Goal: Task Accomplishment & Management: Manage account settings

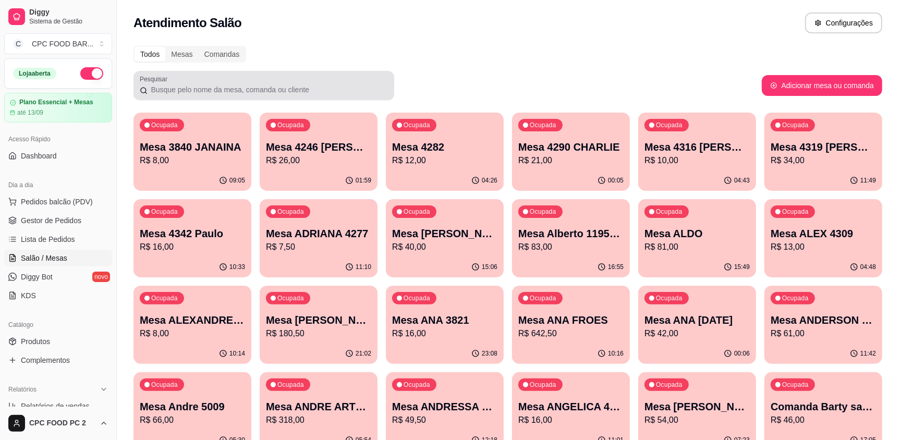
click at [177, 91] on input "Pesquisar" at bounding box center [268, 89] width 240 height 10
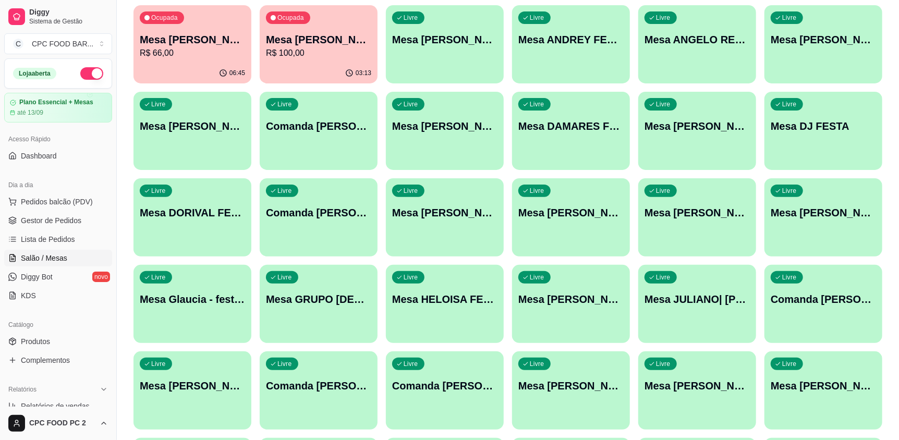
scroll to position [156, 0]
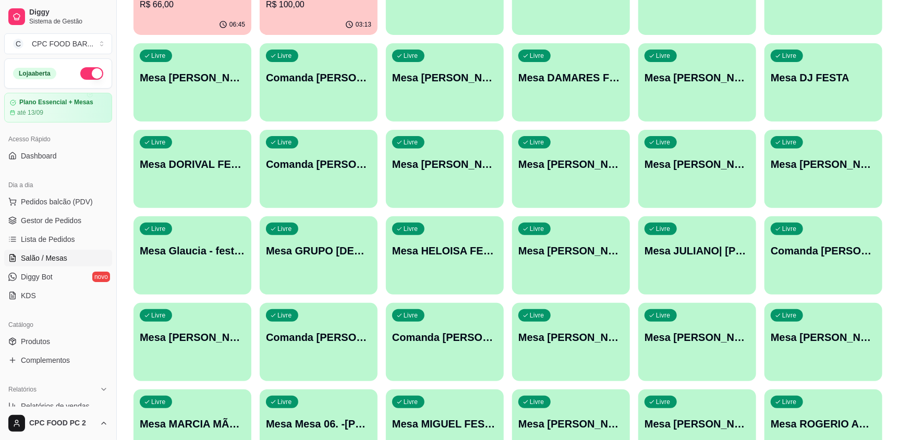
type input "FEST"
click at [479, 278] on div "Livre Mesa HELOISA FESTA" at bounding box center [444, 249] width 114 height 64
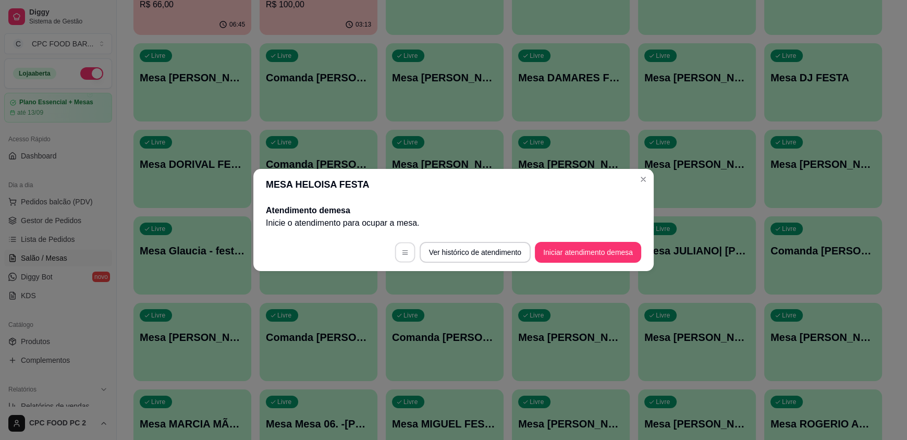
click at [403, 255] on icon "button" at bounding box center [404, 252] width 7 height 7
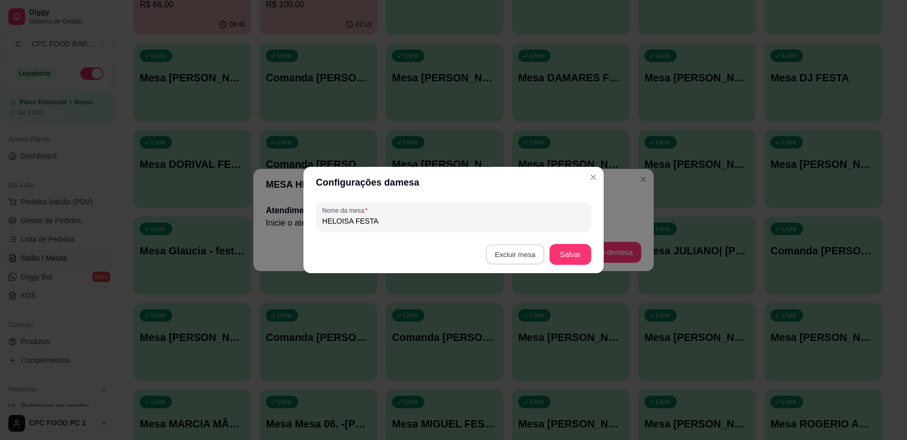
click at [530, 262] on button "Excluir mesa" at bounding box center [515, 254] width 59 height 20
click at [503, 325] on button "Confirmar" at bounding box center [517, 321] width 37 height 16
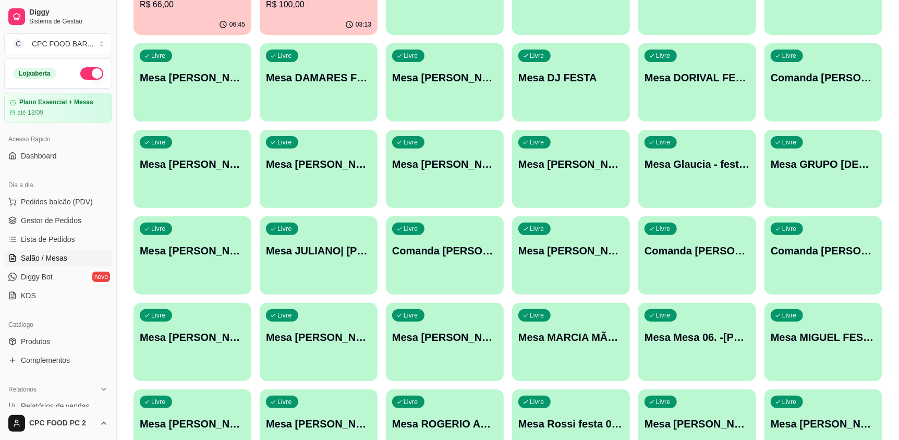
click at [484, 265] on div "Livre Comanda [PERSON_NAME]" at bounding box center [445, 249] width 118 height 66
click at [327, 182] on div "Livre Mesa [PERSON_NAME]" at bounding box center [319, 163] width 118 height 66
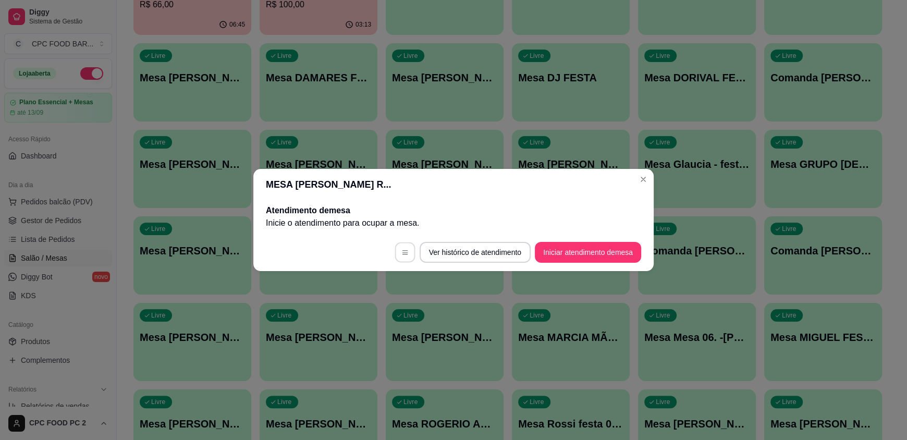
click at [408, 255] on button "button" at bounding box center [405, 252] width 20 height 20
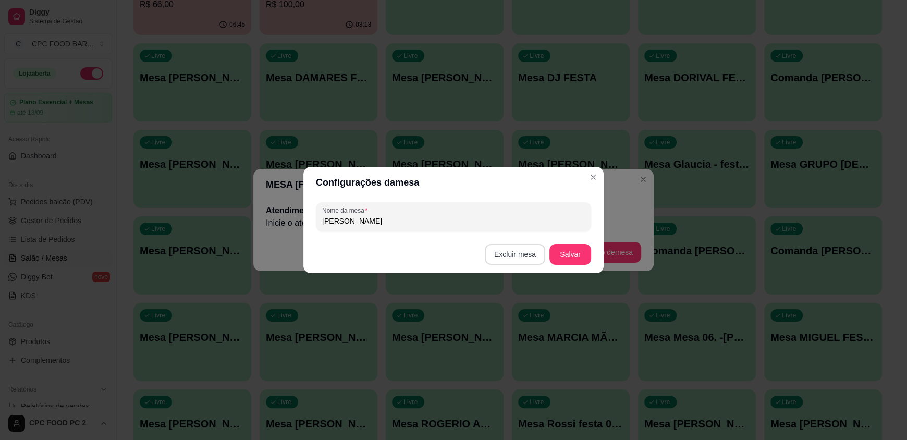
click at [498, 253] on button "Excluir mesa" at bounding box center [515, 254] width 60 height 21
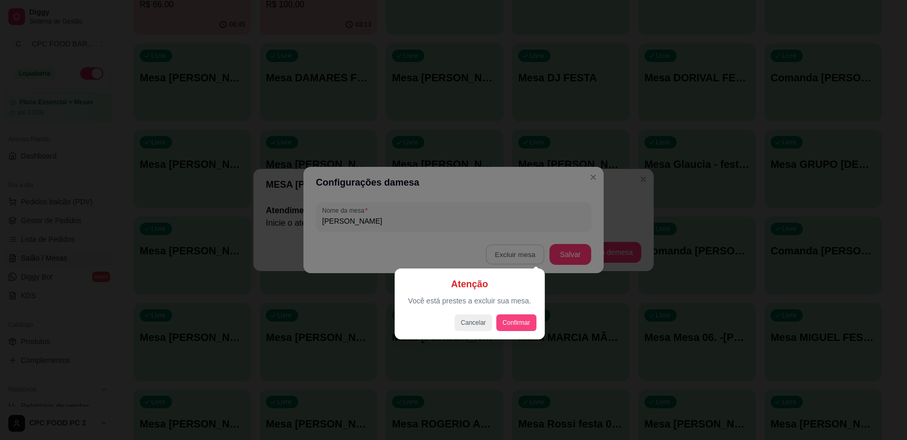
click at [514, 323] on button "Confirmar" at bounding box center [516, 322] width 40 height 17
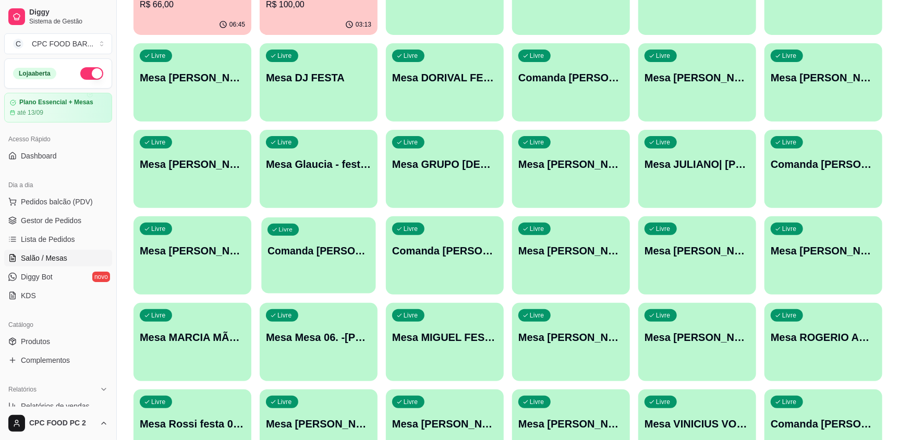
click at [318, 278] on div "Livre Comanda [PERSON_NAME]" at bounding box center [318, 249] width 114 height 64
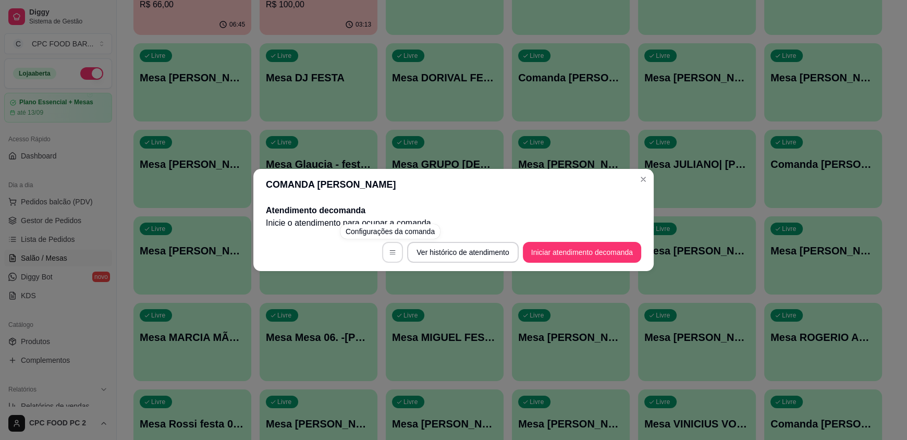
click at [384, 255] on button "button" at bounding box center [392, 252] width 21 height 21
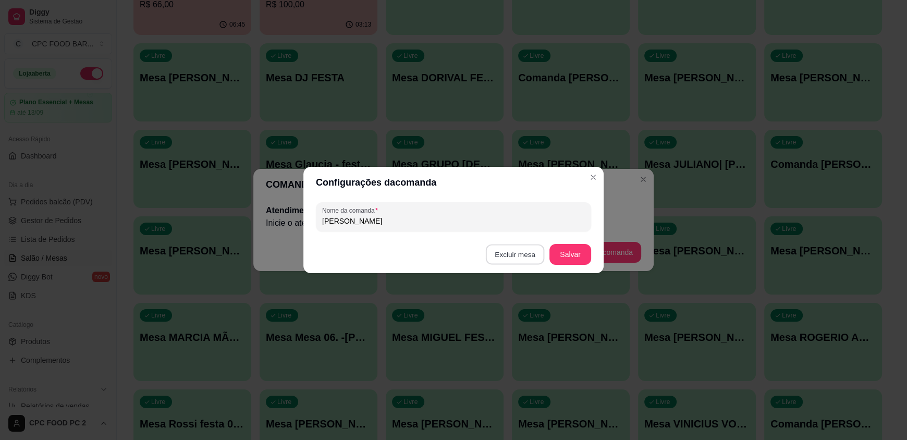
click at [513, 260] on button "Excluir mesa" at bounding box center [515, 254] width 59 height 20
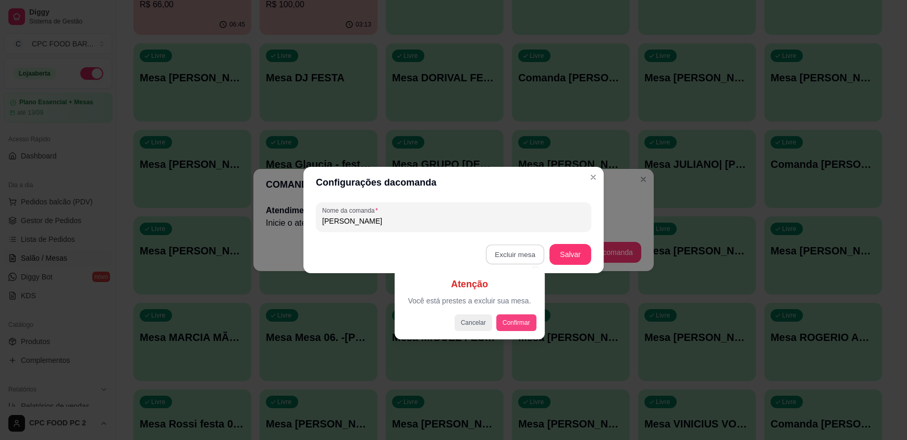
click at [508, 325] on button "Confirmar" at bounding box center [516, 322] width 40 height 17
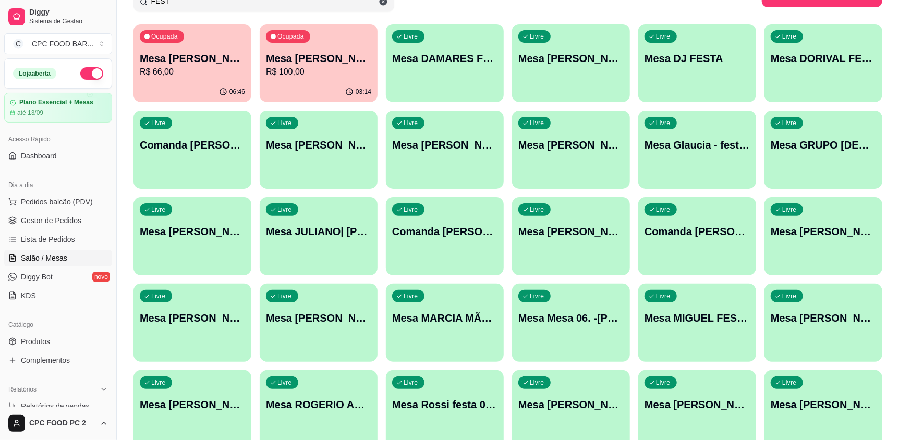
scroll to position [0, 0]
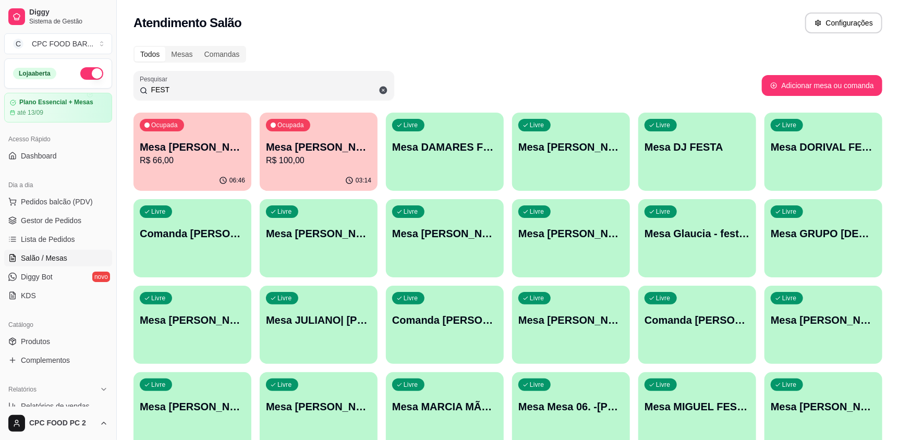
click at [341, 259] on div "Livre Mesa [PERSON_NAME] 02\08" at bounding box center [319, 232] width 118 height 66
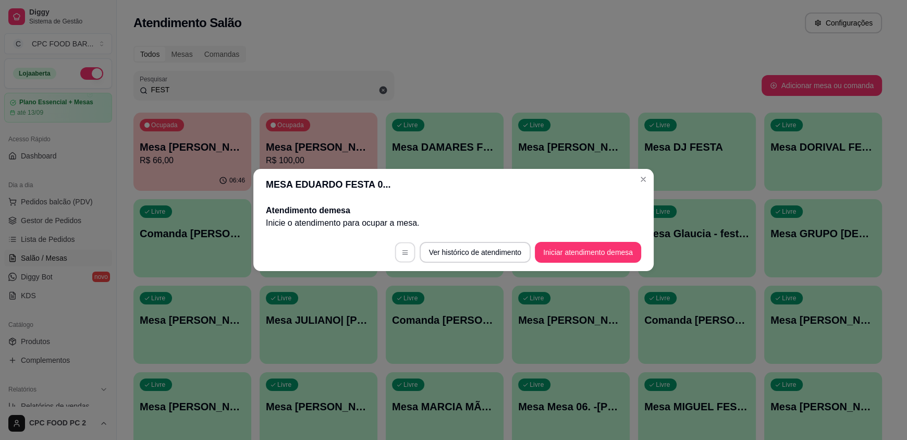
click at [404, 253] on button "button" at bounding box center [405, 252] width 20 height 20
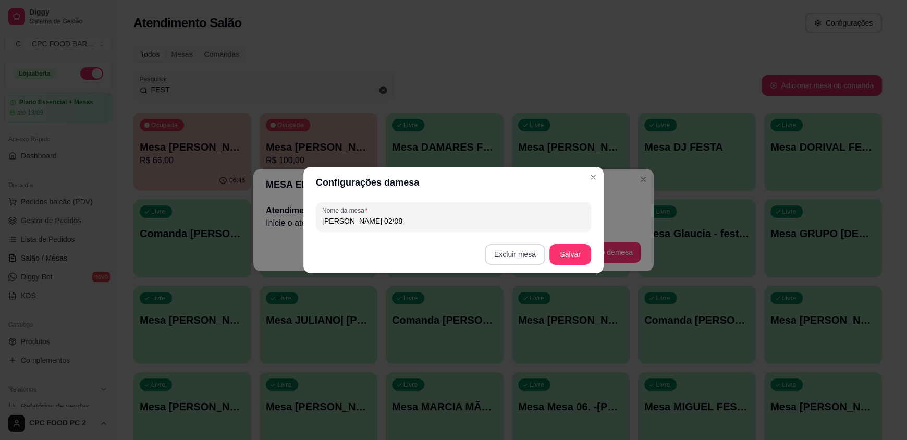
click at [500, 259] on button "Excluir mesa" at bounding box center [515, 254] width 60 height 21
click at [520, 326] on button "Confirmar" at bounding box center [516, 322] width 40 height 17
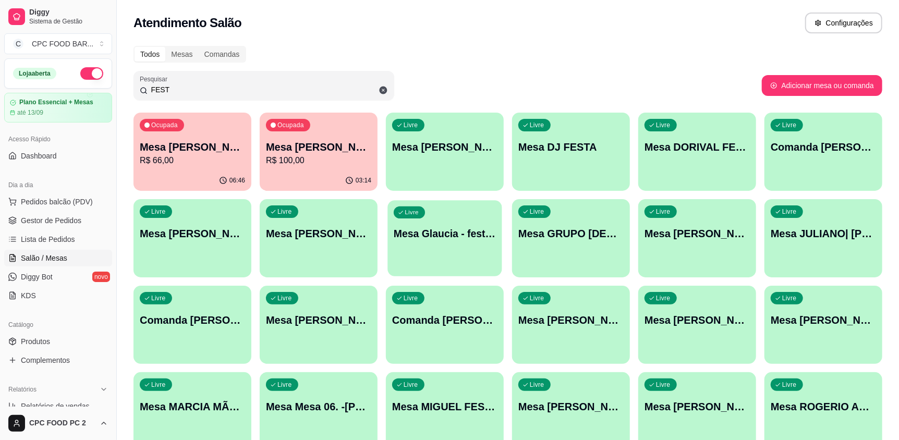
click at [425, 250] on div "Livre Mesa Glaucia - festa do Rodrigo mesa 05" at bounding box center [444, 232] width 114 height 64
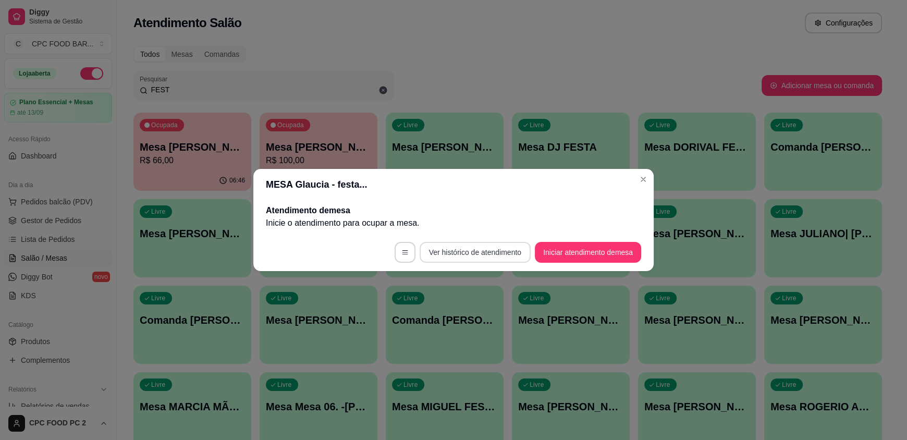
click at [477, 259] on button "Ver histórico de atendimento" at bounding box center [475, 252] width 111 height 21
click at [398, 255] on button "button" at bounding box center [405, 252] width 20 height 20
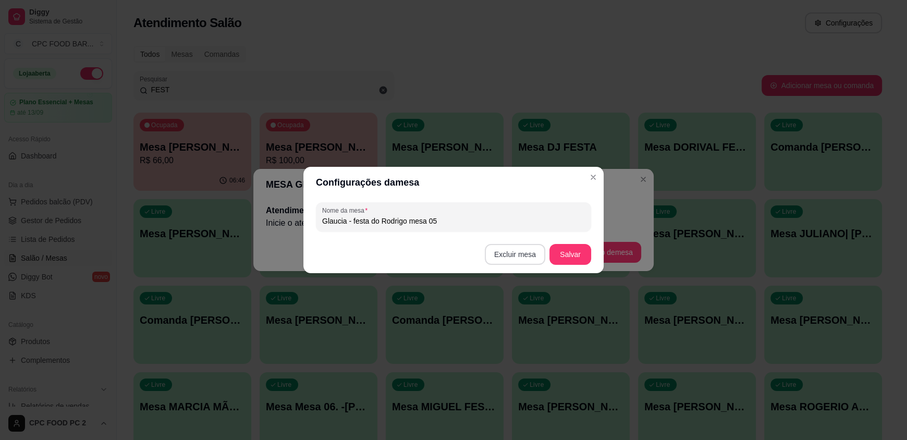
click at [519, 261] on button "Excluir mesa" at bounding box center [515, 254] width 60 height 21
click at [517, 325] on button "Confirmar" at bounding box center [517, 320] width 37 height 16
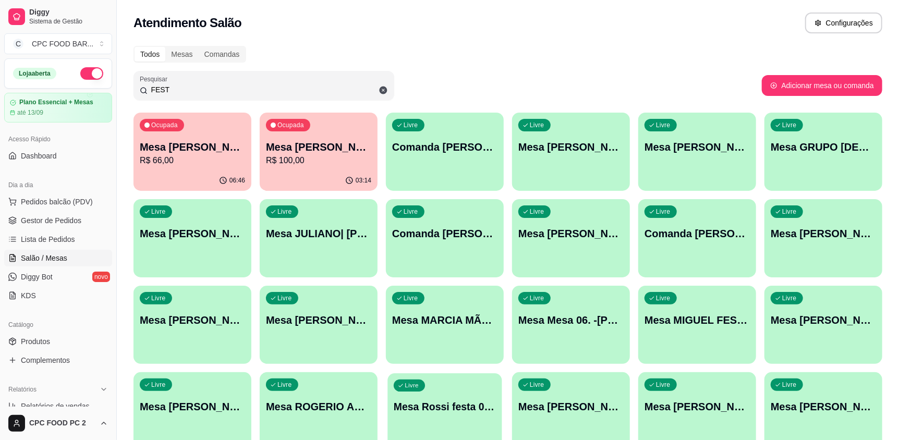
click at [424, 412] on p "Mesa Rossi festa 02\08" at bounding box center [445, 407] width 102 height 14
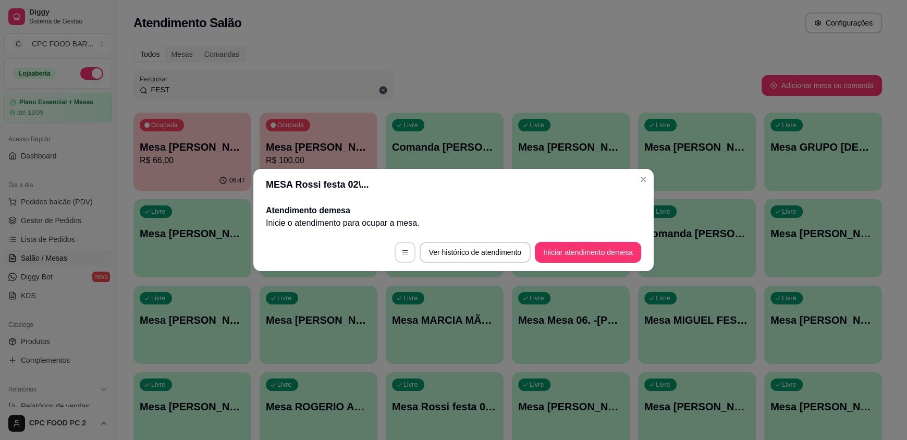
click at [401, 254] on icon "button" at bounding box center [404, 252] width 7 height 7
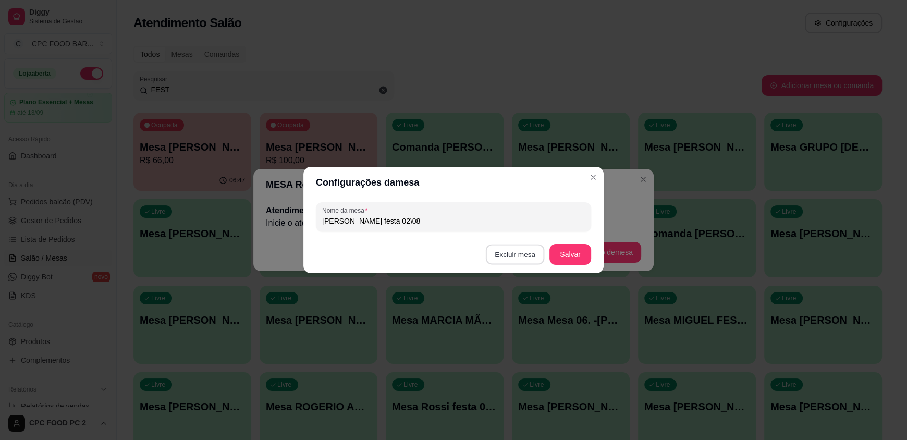
click at [513, 257] on button "Excluir mesa" at bounding box center [515, 254] width 59 height 20
click at [503, 323] on button "Confirmar" at bounding box center [517, 320] width 39 height 16
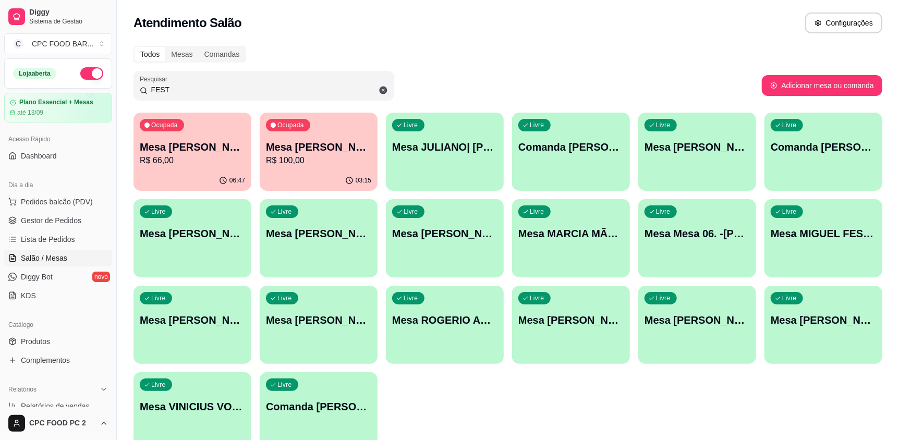
click at [811, 160] on div "Livre Comanda [PERSON_NAME]" at bounding box center [823, 146] width 118 height 66
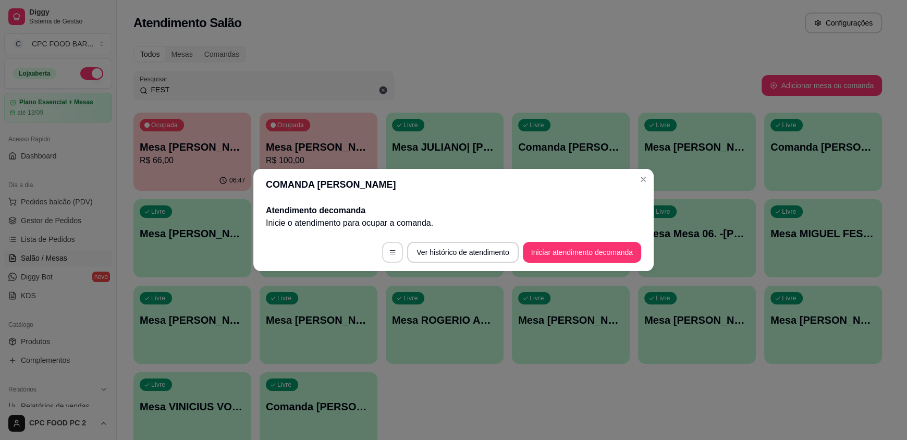
click at [393, 257] on button "button" at bounding box center [392, 252] width 21 height 21
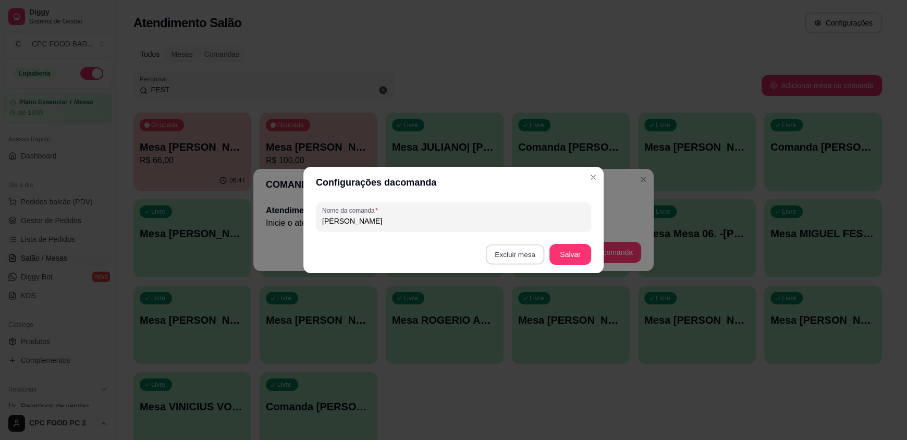
click at [505, 256] on button "Excluir mesa" at bounding box center [515, 254] width 59 height 20
click at [504, 322] on button "Confirmar" at bounding box center [517, 320] width 39 height 16
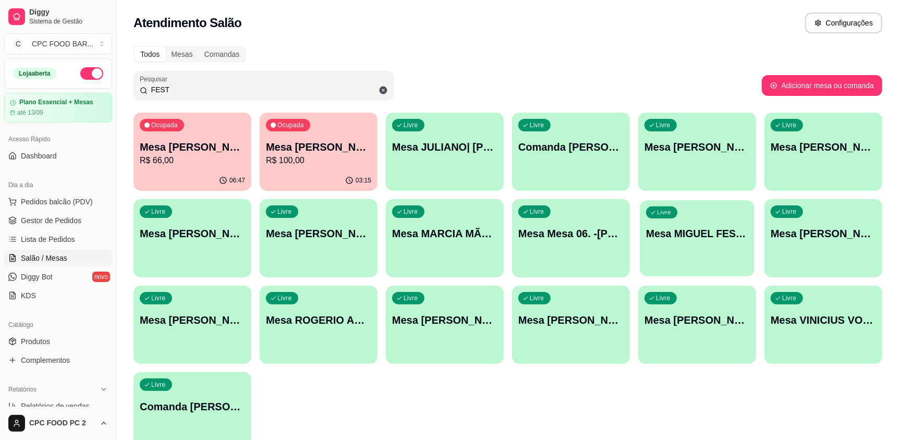
click at [675, 253] on div "Livre Mesa MIGUEL FESTA 02/08" at bounding box center [697, 232] width 114 height 64
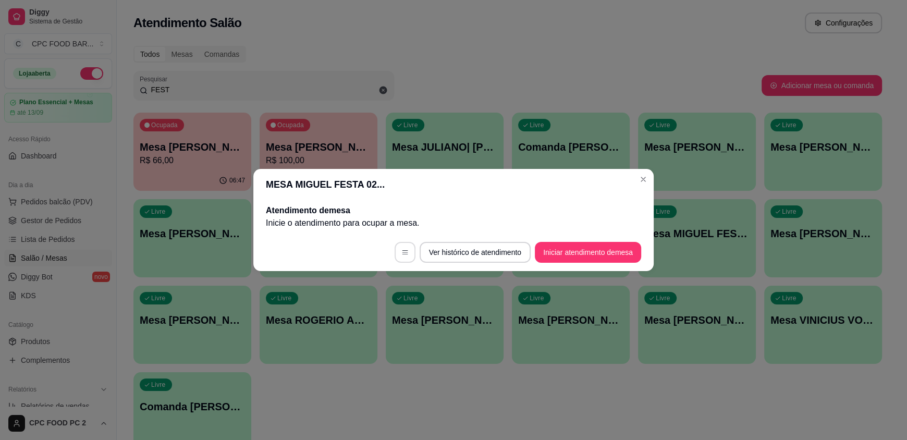
click at [405, 256] on button "button" at bounding box center [405, 252] width 21 height 21
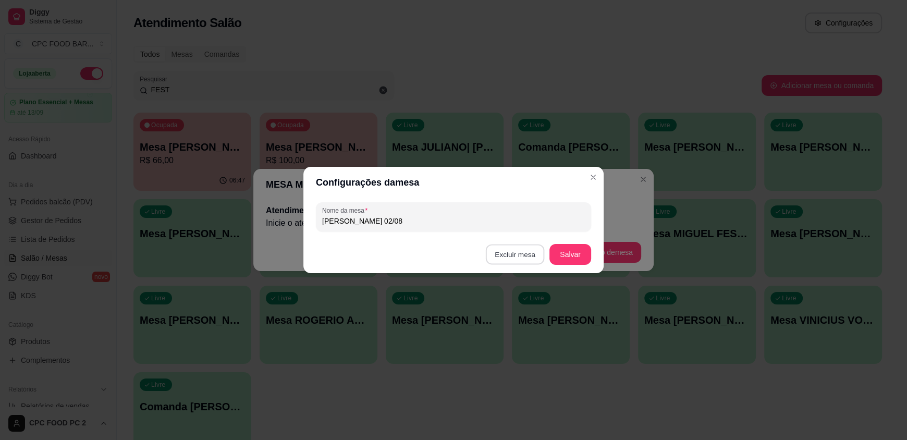
click at [517, 264] on button "Excluir mesa" at bounding box center [515, 254] width 59 height 20
click at [510, 320] on button "Confirmar" at bounding box center [516, 322] width 40 height 17
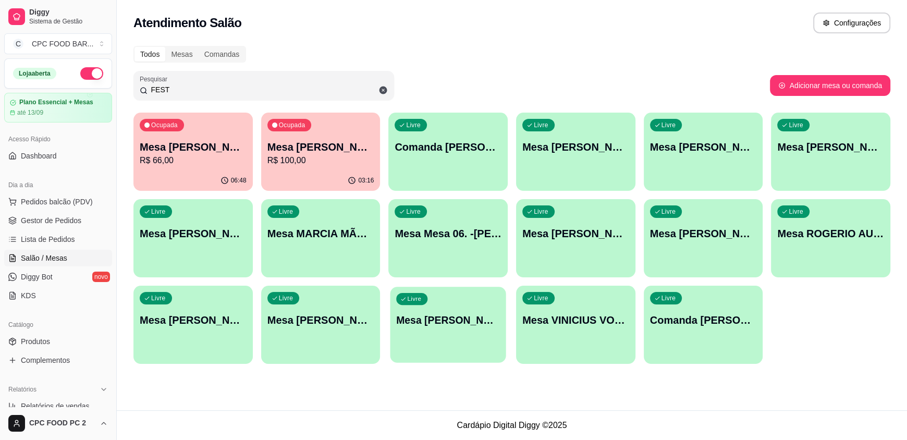
click at [434, 336] on div "Livre Mesa [PERSON_NAME]" at bounding box center [448, 319] width 116 height 64
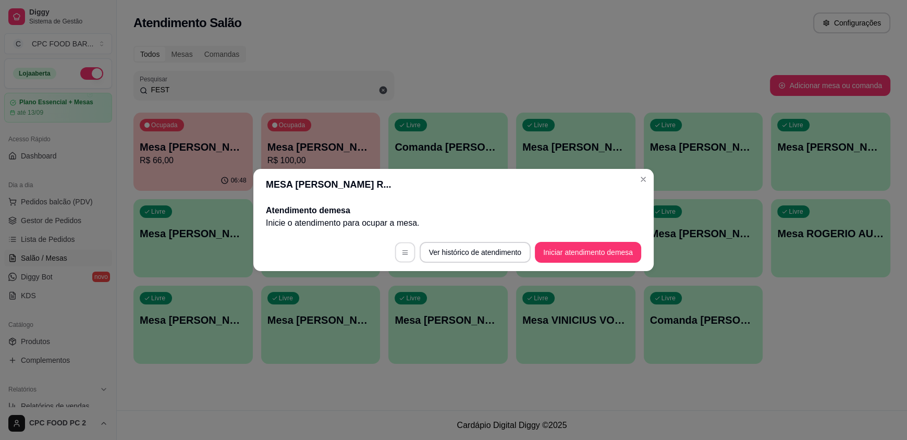
click at [399, 261] on button "button" at bounding box center [405, 252] width 20 height 20
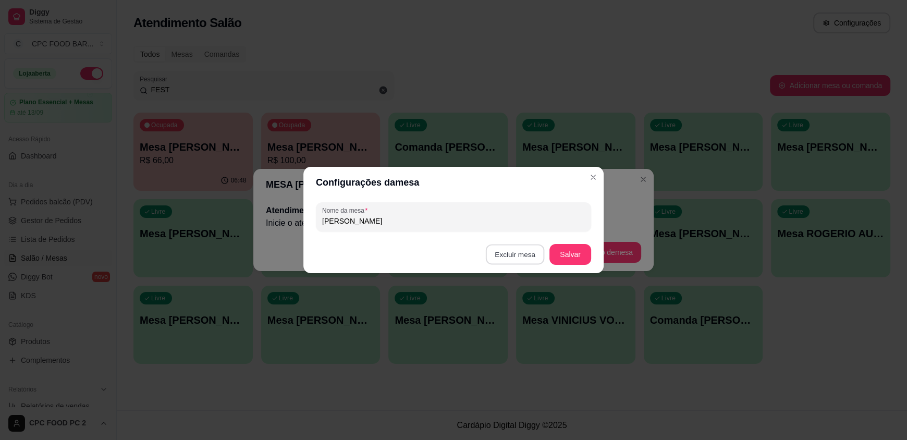
click at [502, 254] on button "Excluir mesa" at bounding box center [515, 254] width 59 height 20
click at [520, 321] on button "Confirmar" at bounding box center [517, 320] width 39 height 16
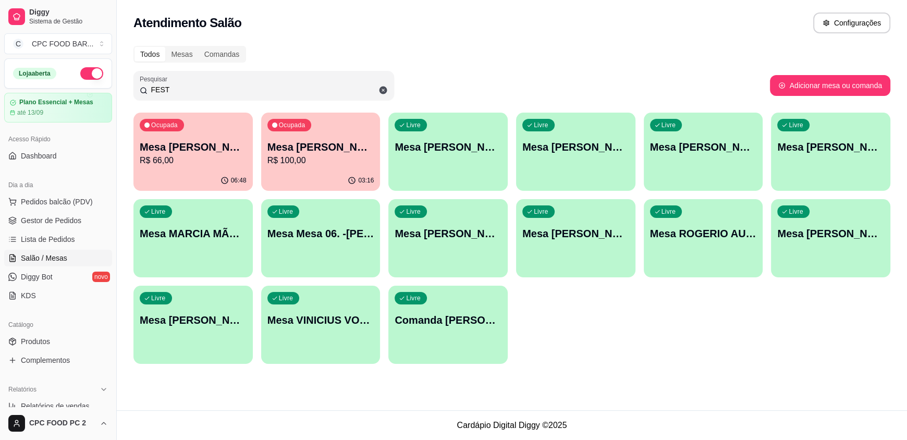
click at [444, 255] on div "Livre Mesa [PERSON_NAME]" at bounding box center [447, 232] width 119 height 66
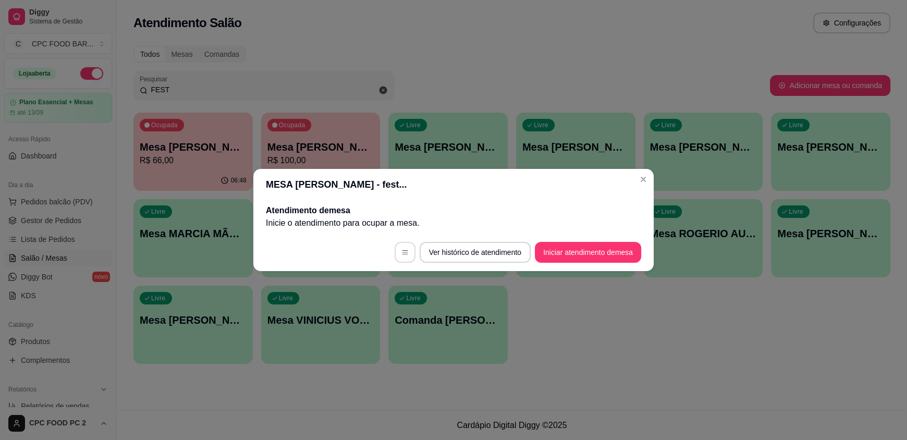
click at [406, 249] on button "button" at bounding box center [405, 252] width 21 height 21
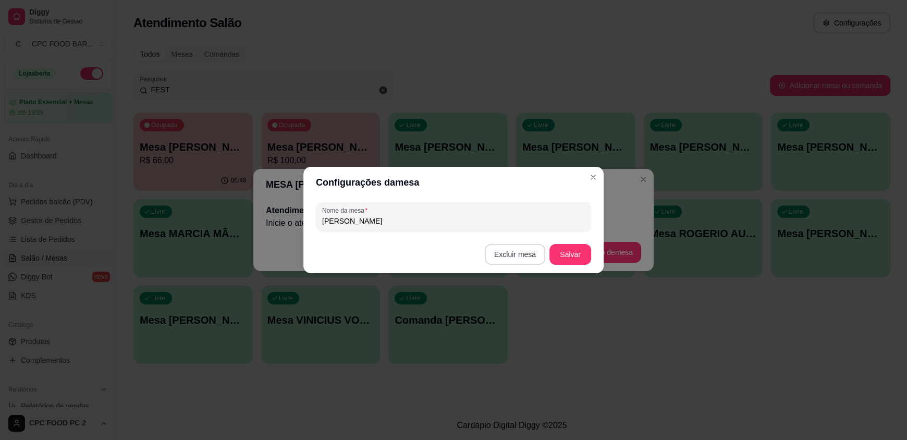
click at [511, 257] on button "Excluir mesa" at bounding box center [515, 254] width 60 height 21
click at [512, 325] on button "Confirmar" at bounding box center [517, 320] width 39 height 16
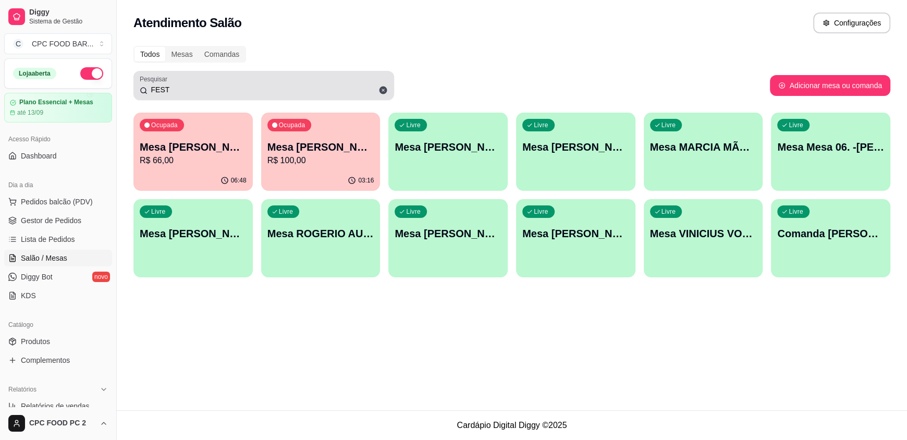
click at [383, 93] on icon at bounding box center [383, 91] width 8 height 8
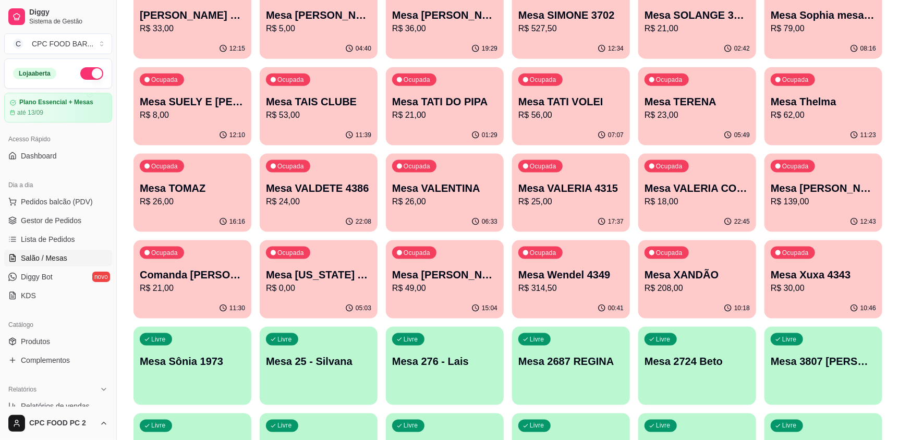
scroll to position [3336, 0]
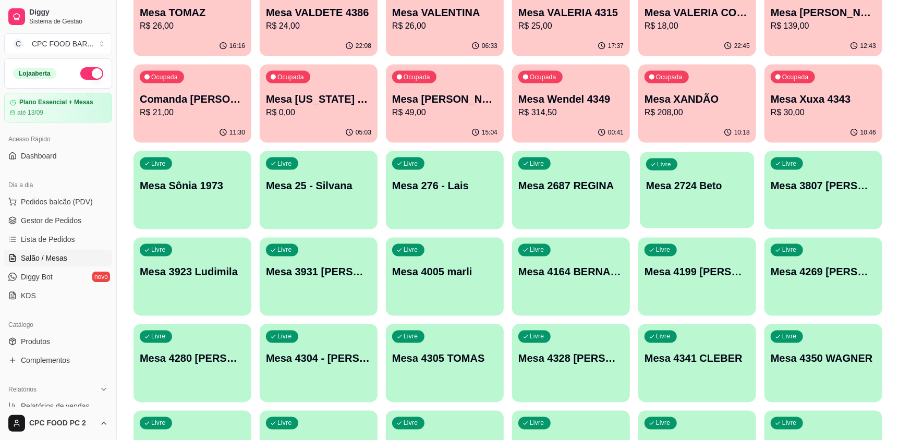
click at [678, 210] on div "Livre Mesa 2724 Beto" at bounding box center [697, 184] width 114 height 64
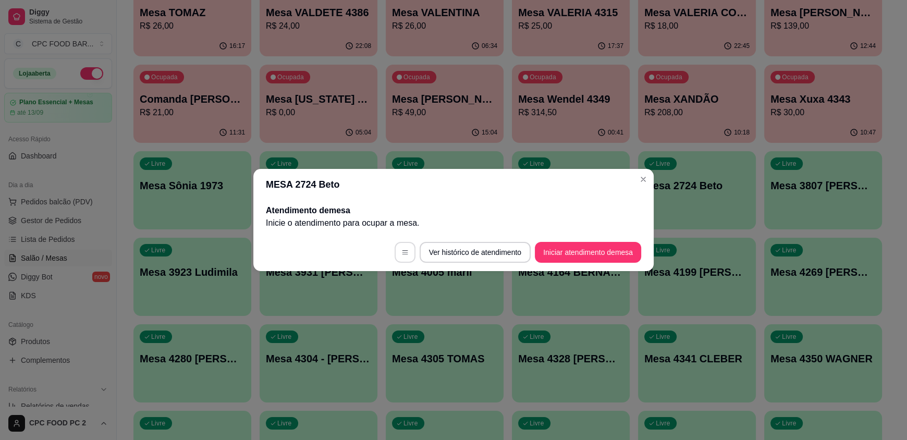
click at [402, 254] on icon "button" at bounding box center [404, 252] width 7 height 7
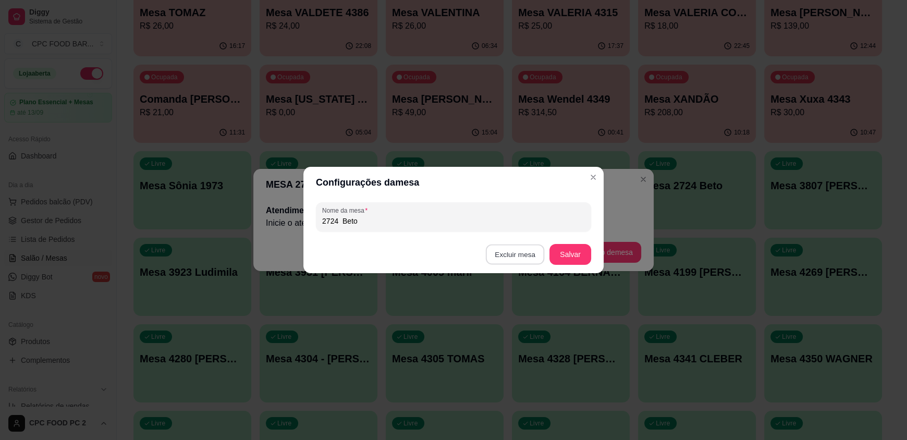
click at [510, 260] on button "Excluir mesa" at bounding box center [515, 254] width 59 height 20
click at [518, 324] on button "Confirmar" at bounding box center [517, 320] width 39 height 16
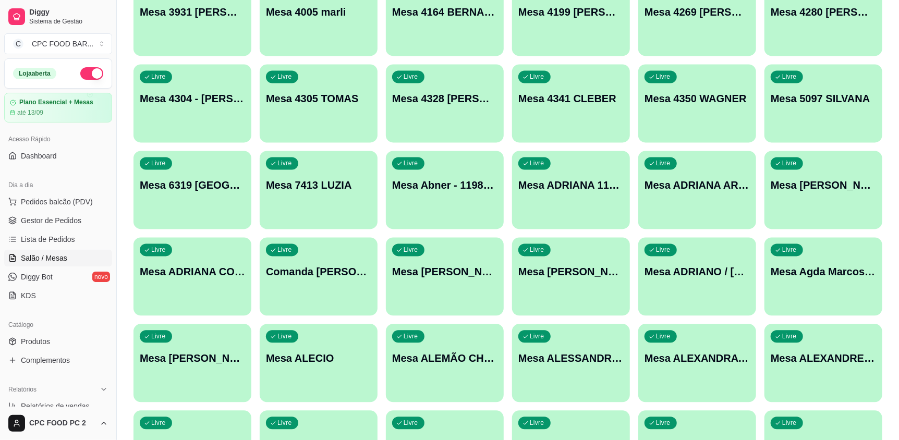
scroll to position [3597, 0]
click at [304, 308] on div "button" at bounding box center [318, 307] width 114 height 12
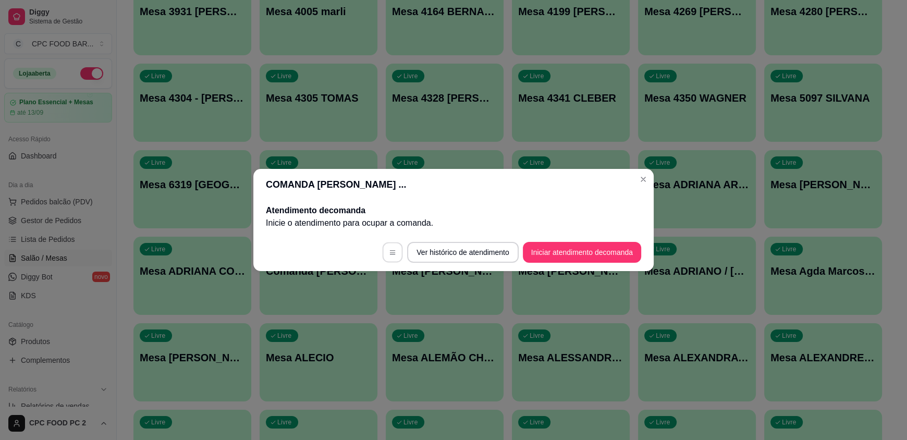
click at [391, 260] on button "button" at bounding box center [393, 252] width 20 height 20
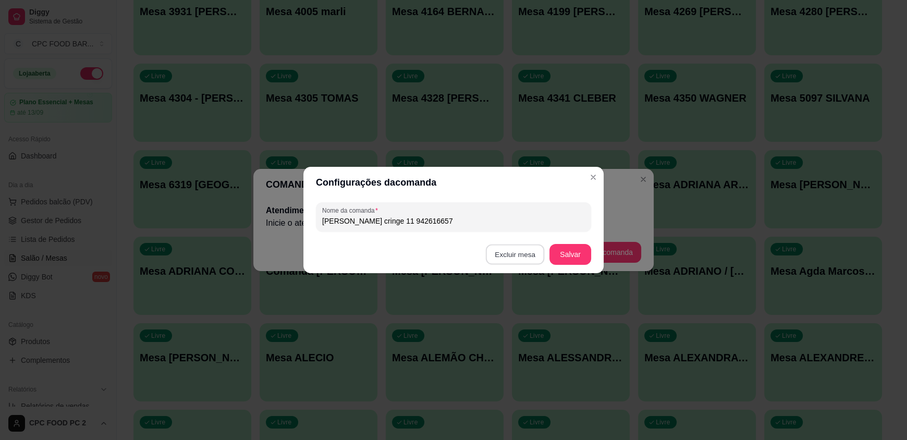
click at [525, 261] on button "Excluir mesa" at bounding box center [515, 254] width 59 height 20
click at [507, 324] on button "Confirmar" at bounding box center [517, 320] width 39 height 16
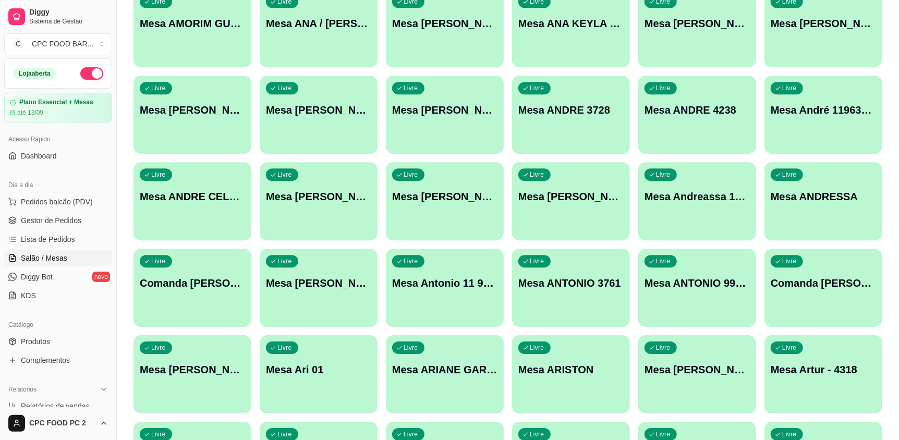
scroll to position [4222, 0]
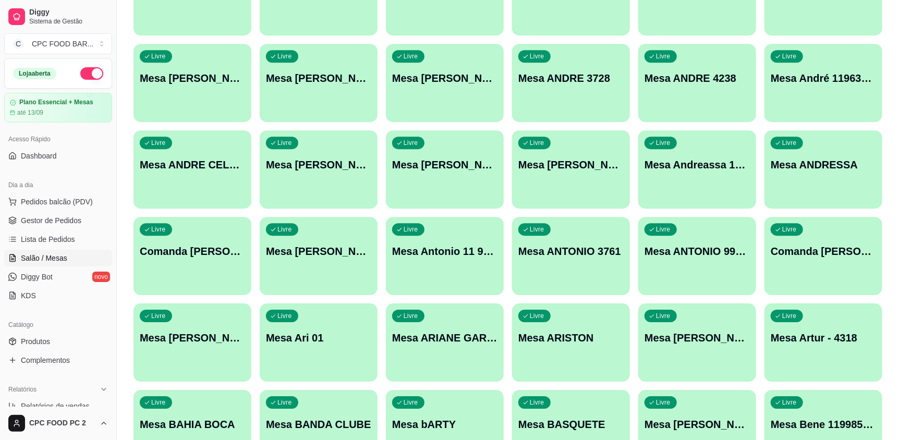
click at [396, 273] on div "Livre Mesa Antonio 11 991759679" at bounding box center [445, 250] width 118 height 66
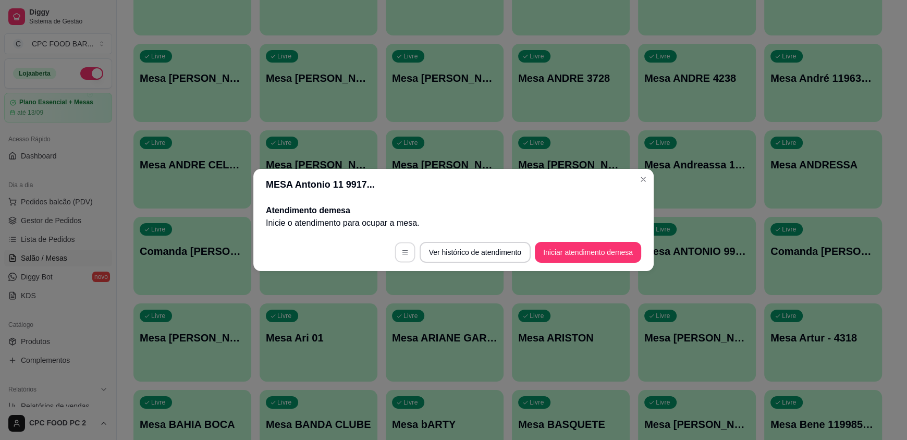
click at [401, 260] on button "button" at bounding box center [405, 252] width 20 height 20
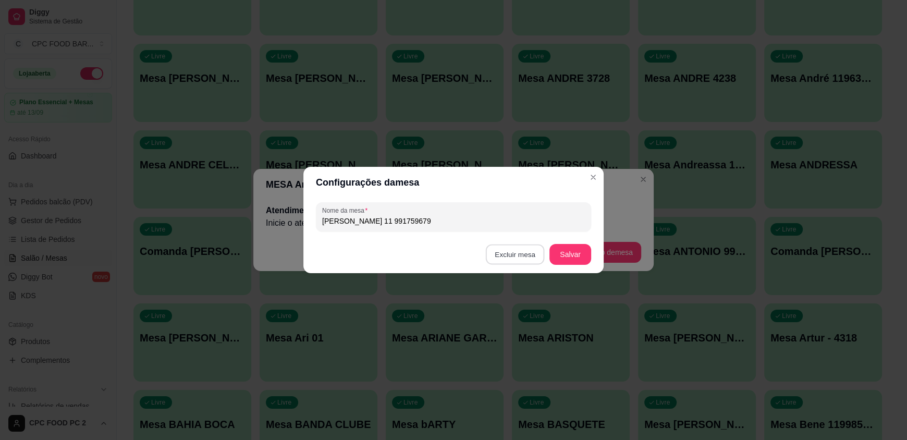
click at [495, 252] on button "Excluir mesa" at bounding box center [515, 254] width 59 height 20
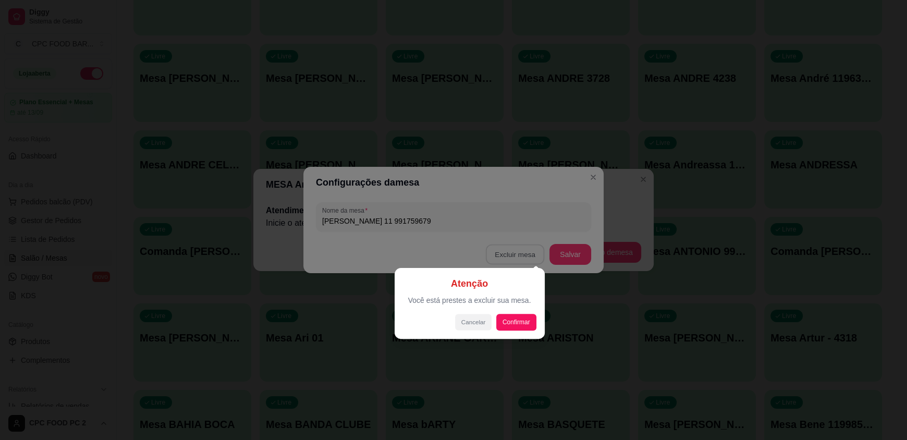
click at [472, 323] on button "Cancelar" at bounding box center [473, 322] width 36 height 16
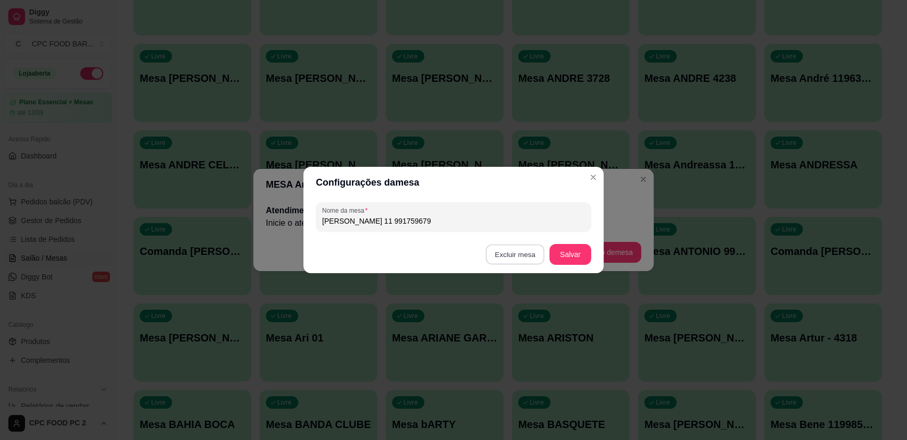
click at [508, 257] on button "Excluir mesa" at bounding box center [515, 254] width 59 height 20
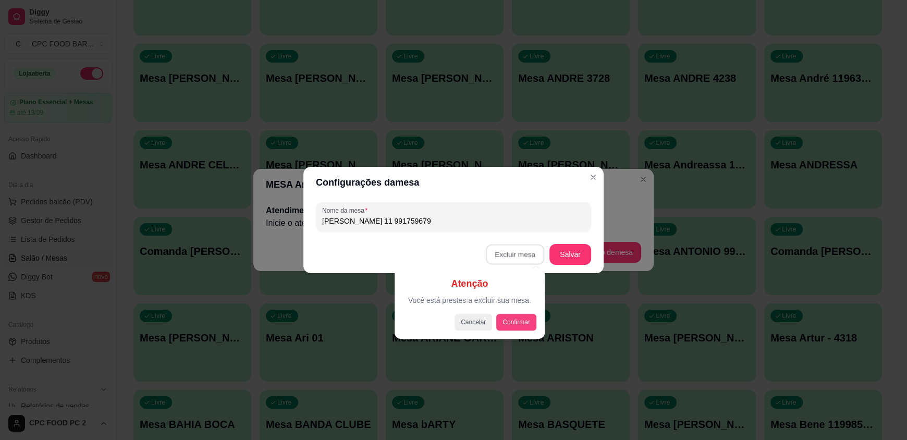
click at [514, 320] on button "Confirmar" at bounding box center [516, 322] width 40 height 17
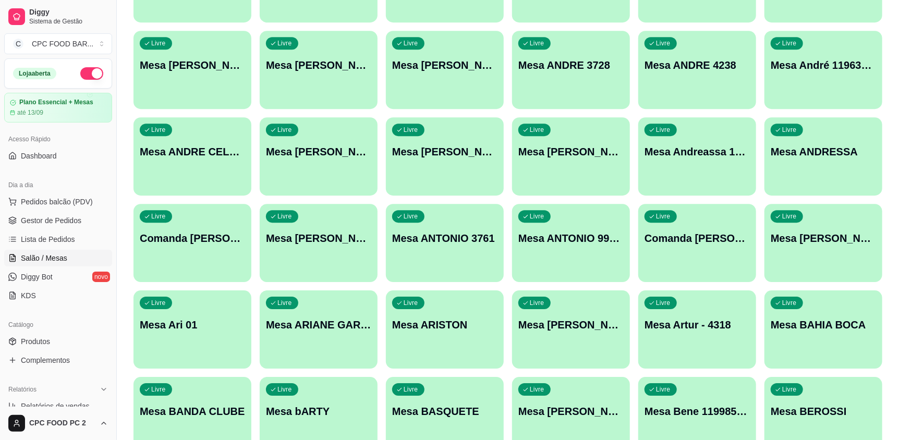
scroll to position [4274, 0]
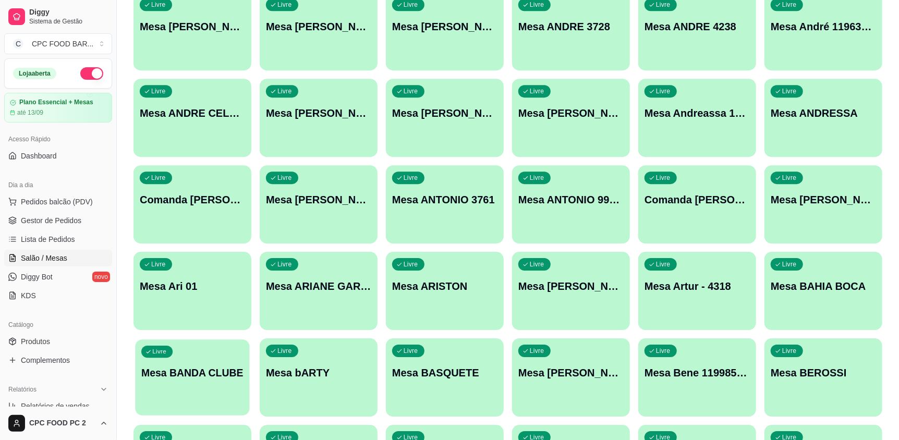
click at [214, 402] on div "Livre Mesa BANDA CLUBE" at bounding box center [192, 371] width 114 height 64
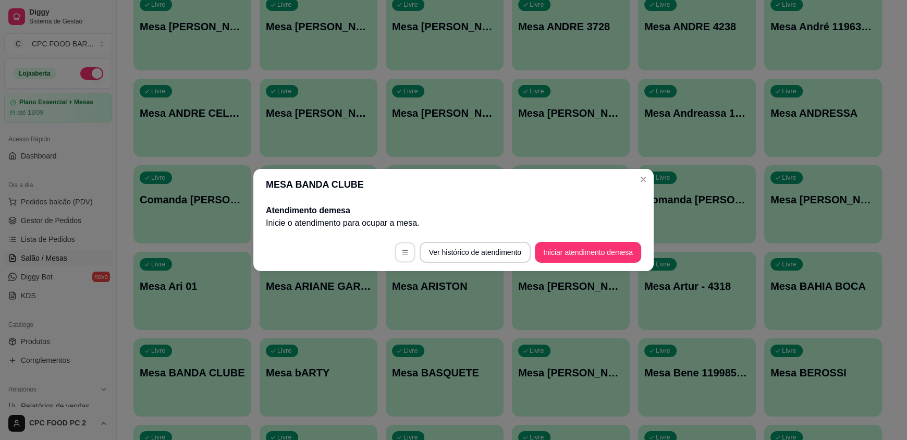
click at [405, 252] on icon "button" at bounding box center [404, 252] width 7 height 7
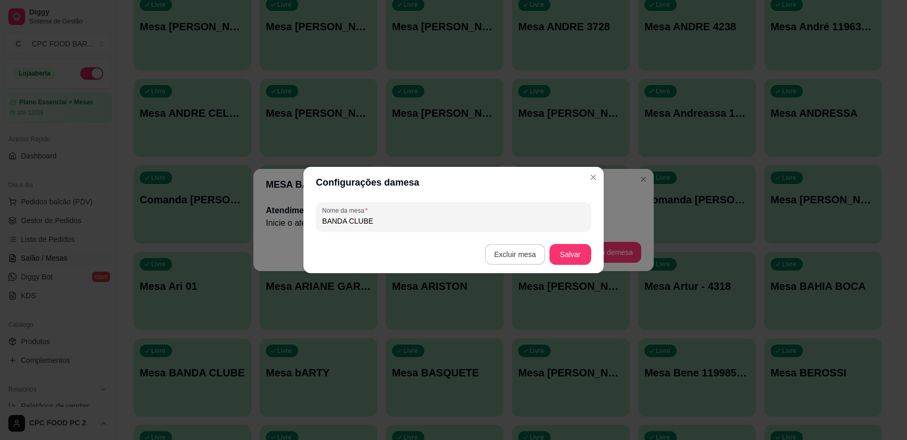
click at [505, 256] on button "Excluir mesa" at bounding box center [515, 254] width 60 height 21
click at [508, 320] on button "Confirmar" at bounding box center [517, 320] width 39 height 16
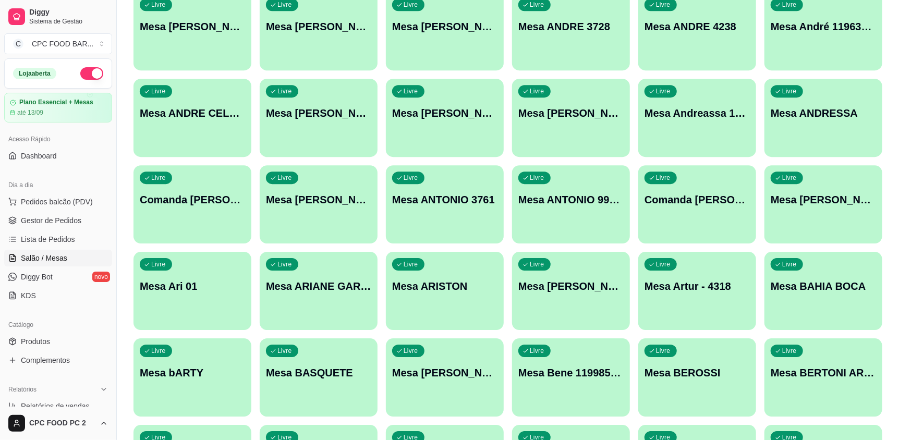
click at [586, 397] on div "Livre Mesa Bene 119985445786" at bounding box center [571, 371] width 118 height 66
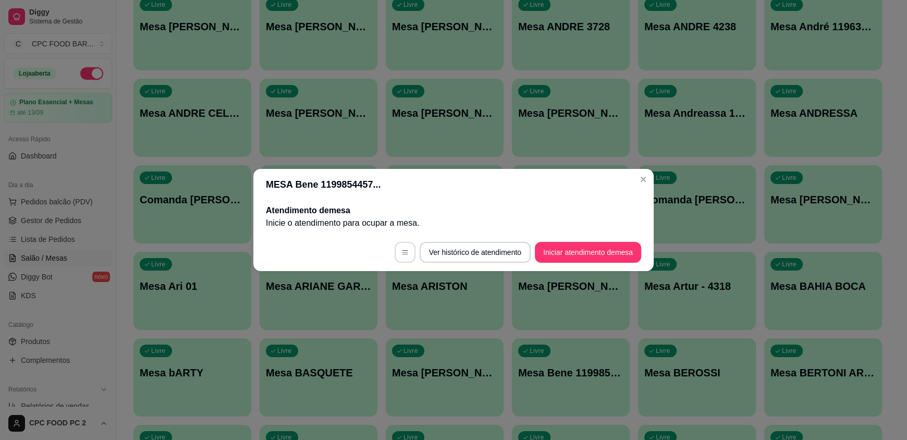
click at [404, 251] on icon "button" at bounding box center [404, 252] width 7 height 7
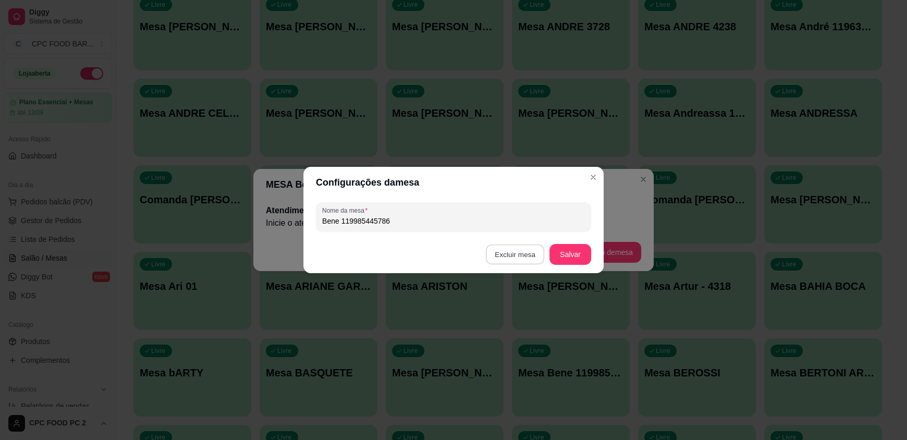
click at [530, 250] on button "Excluir mesa" at bounding box center [515, 254] width 59 height 20
click at [517, 324] on button "Confirmar" at bounding box center [517, 321] width 37 height 16
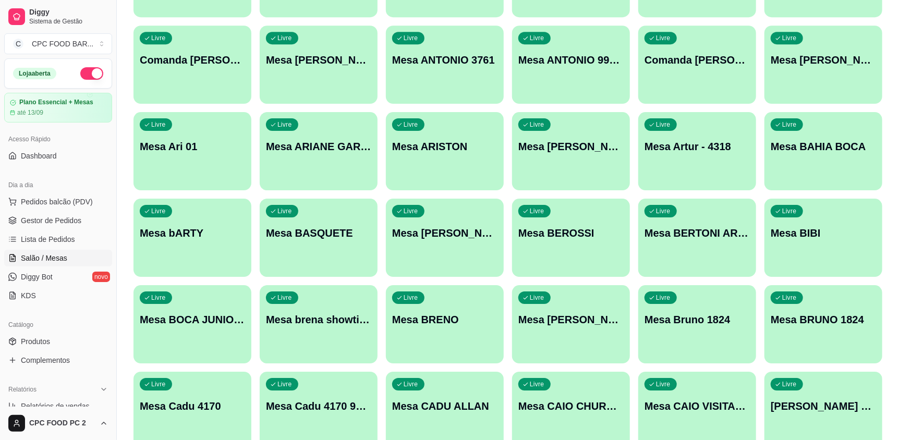
scroll to position [4430, 0]
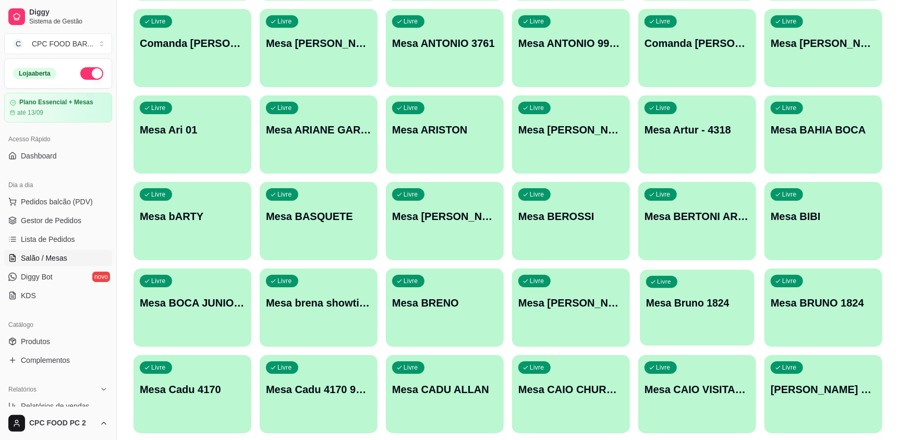
click at [660, 335] on div "button" at bounding box center [697, 339] width 114 height 12
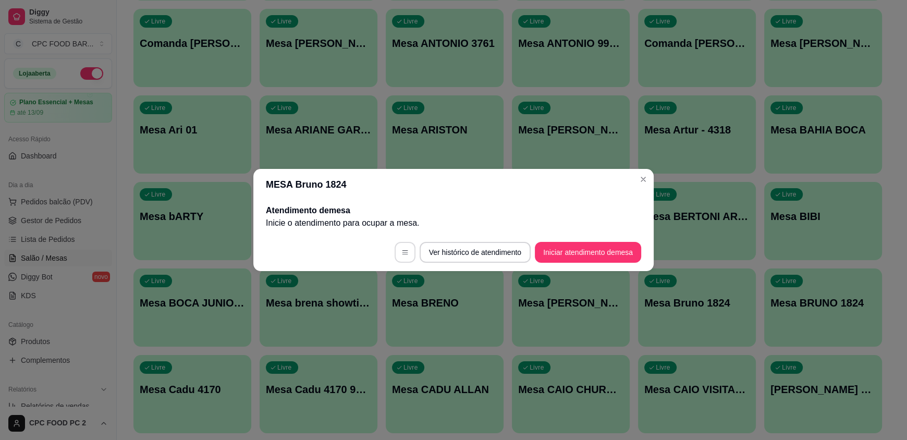
click at [401, 252] on icon "button" at bounding box center [404, 252] width 7 height 7
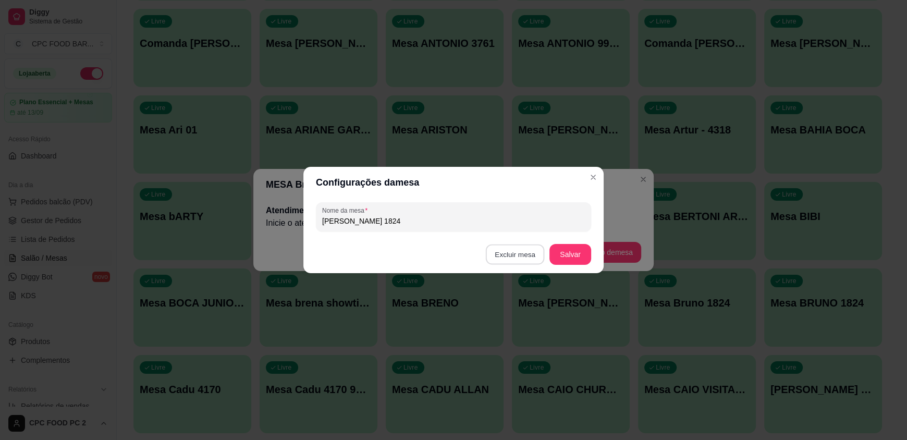
click at [498, 259] on button "Excluir mesa" at bounding box center [515, 254] width 59 height 20
click at [518, 320] on button "Confirmar" at bounding box center [517, 321] width 37 height 16
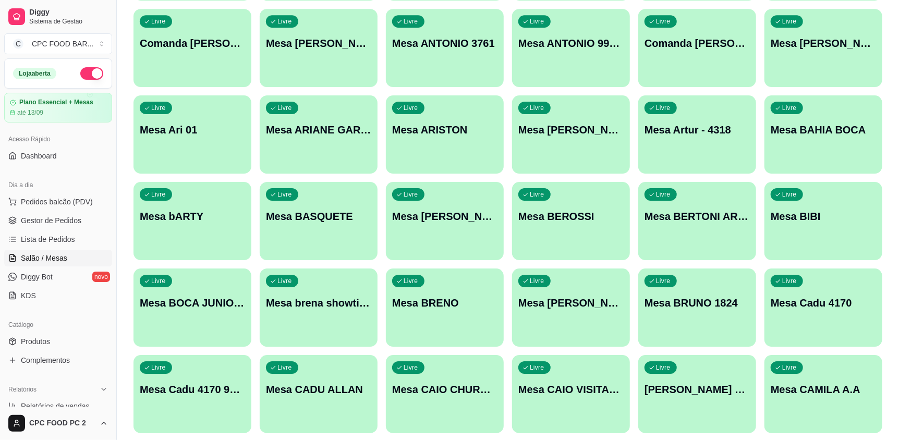
click at [175, 400] on div "Livre Mesa Cadu 4170 940581229" at bounding box center [192, 388] width 118 height 66
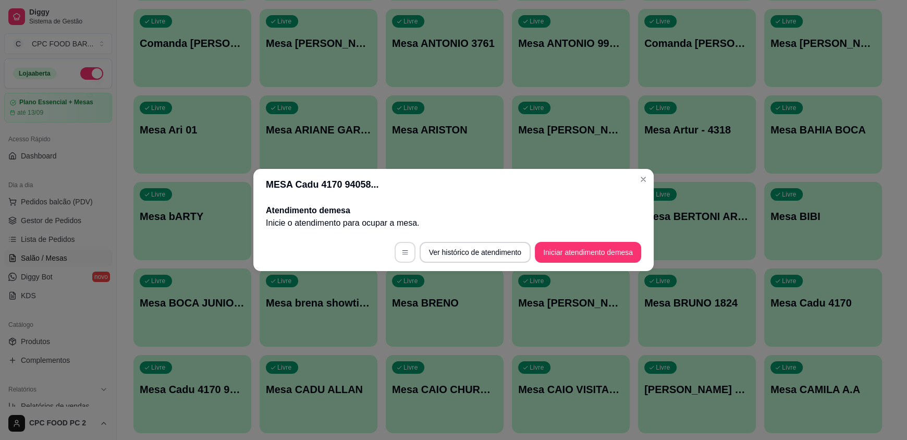
click at [401, 253] on icon "button" at bounding box center [404, 252] width 7 height 7
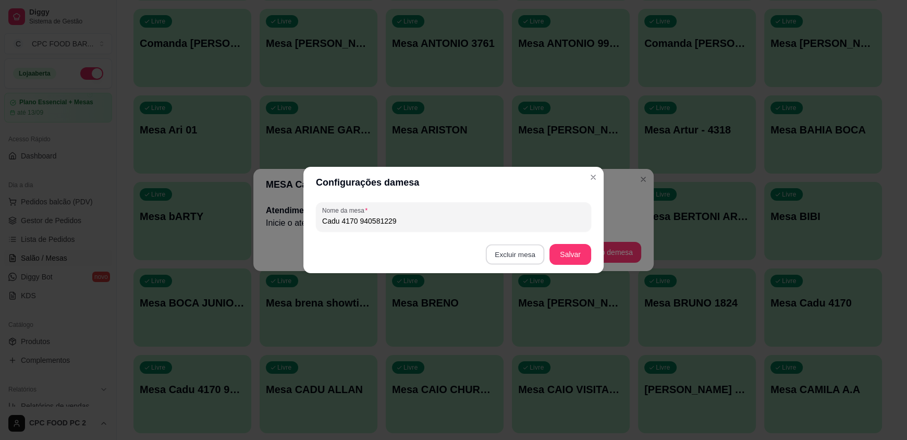
click at [516, 255] on button "Excluir mesa" at bounding box center [515, 254] width 59 height 20
click at [517, 324] on button "Confirmar" at bounding box center [517, 320] width 39 height 16
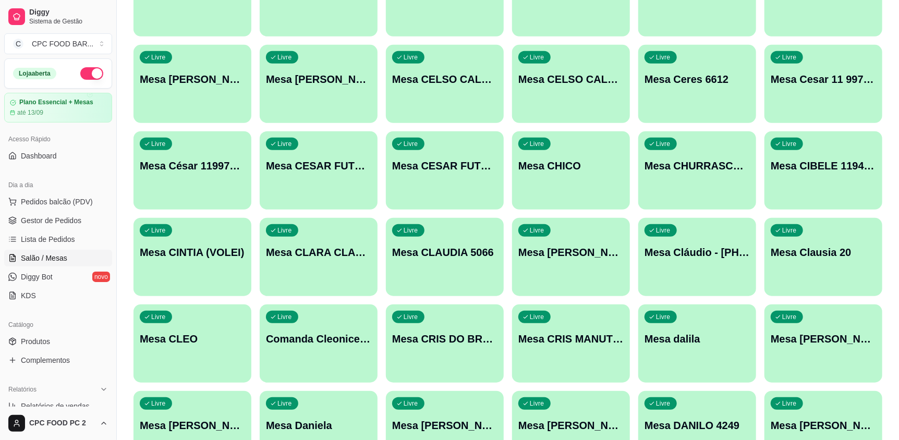
scroll to position [5264, 0]
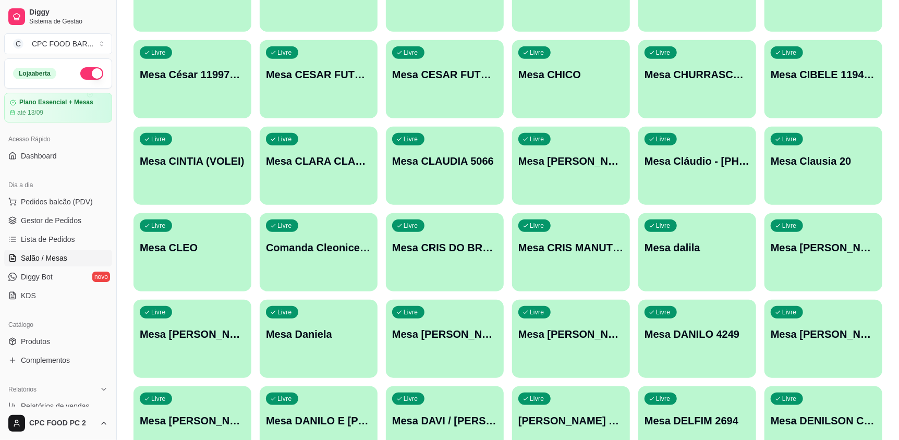
click at [652, 273] on div "Livre Mesa dalila" at bounding box center [697, 246] width 118 height 66
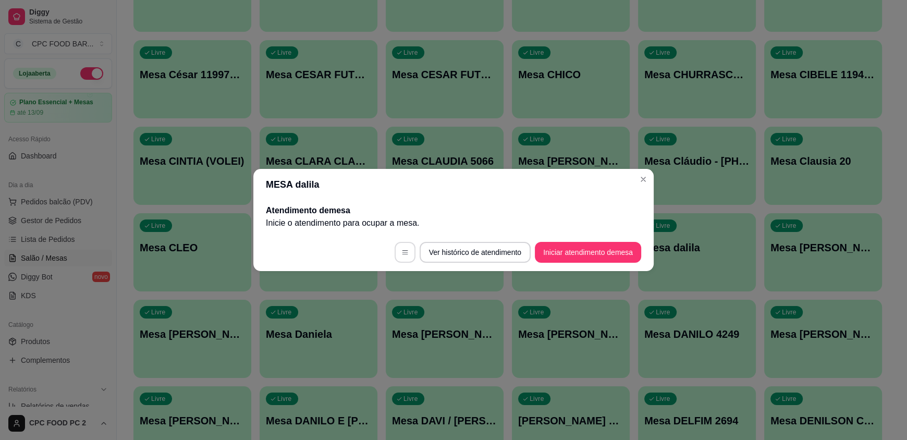
click at [404, 255] on icon "button" at bounding box center [404, 252] width 7 height 7
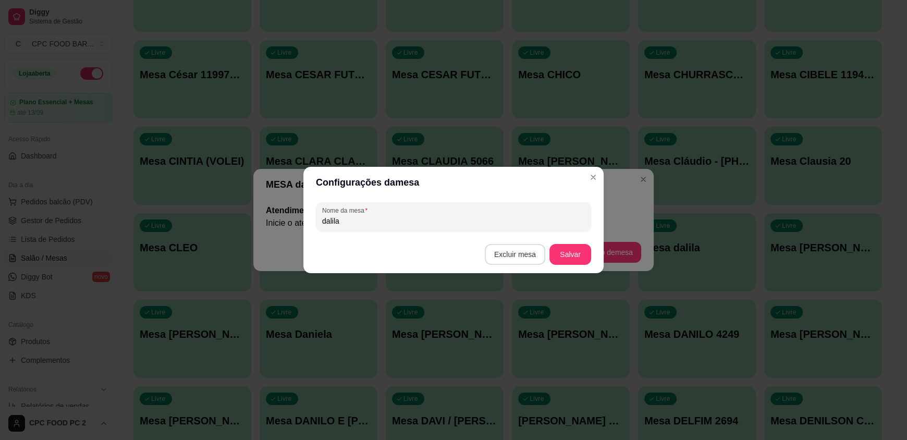
click at [518, 255] on button "Excluir mesa" at bounding box center [515, 254] width 60 height 21
click at [513, 320] on button "Confirmar" at bounding box center [517, 321] width 37 height 16
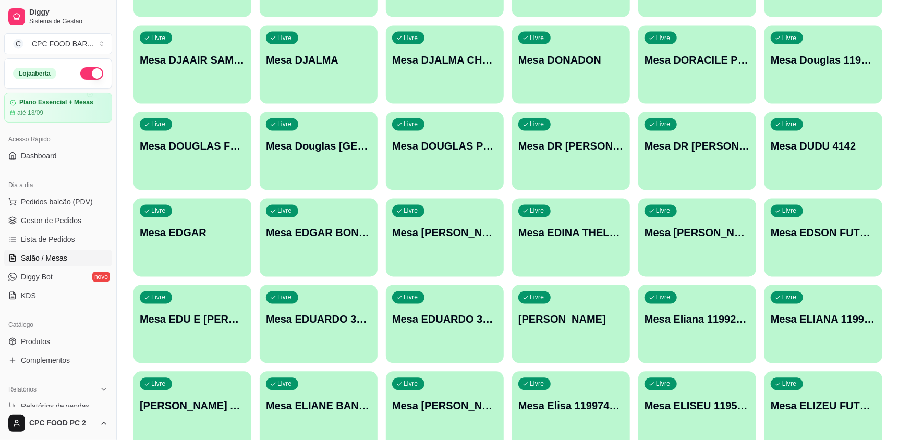
scroll to position [5890, 0]
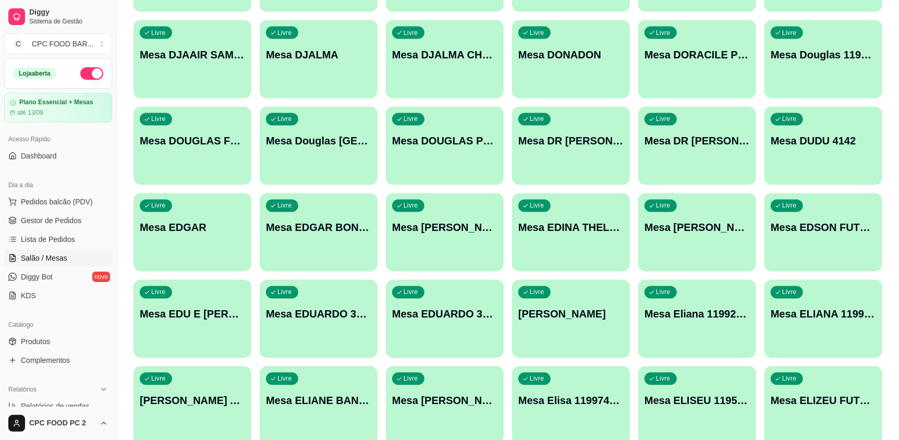
click at [719, 338] on div "Livre Mesa Eliana 11992227203" at bounding box center [697, 313] width 118 height 66
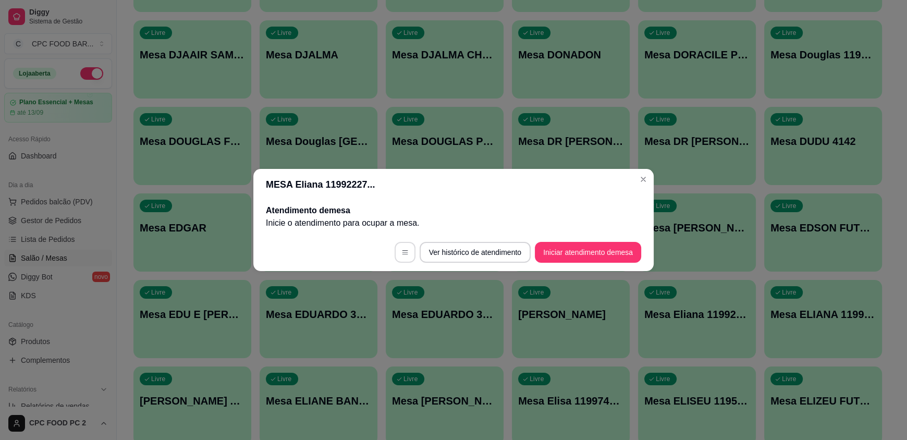
click at [401, 253] on icon "button" at bounding box center [404, 252] width 7 height 7
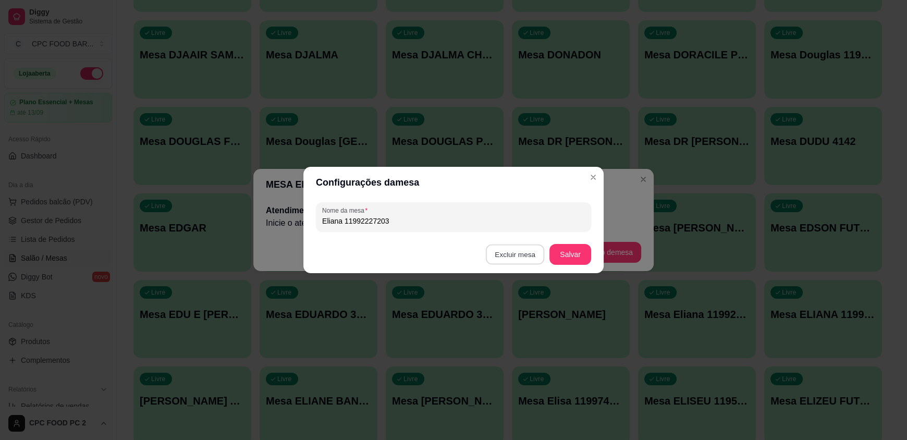
click at [530, 252] on button "Excluir mesa" at bounding box center [515, 254] width 59 height 20
click at [516, 320] on button "Confirmar" at bounding box center [517, 320] width 39 height 16
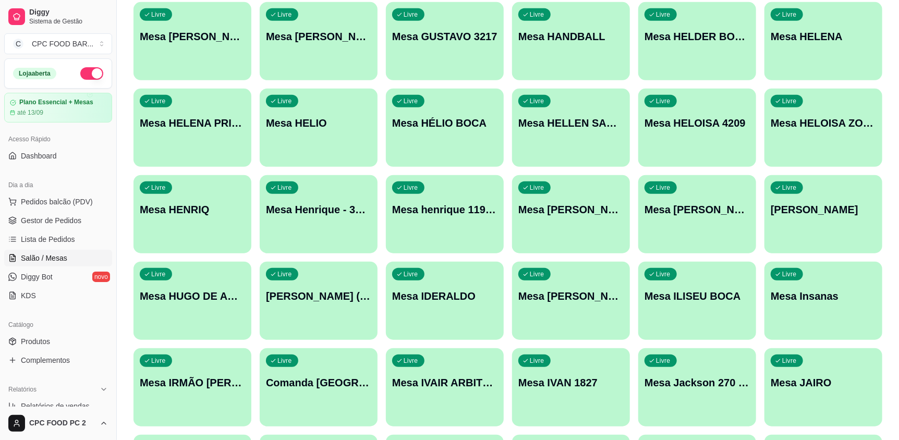
scroll to position [7506, 0]
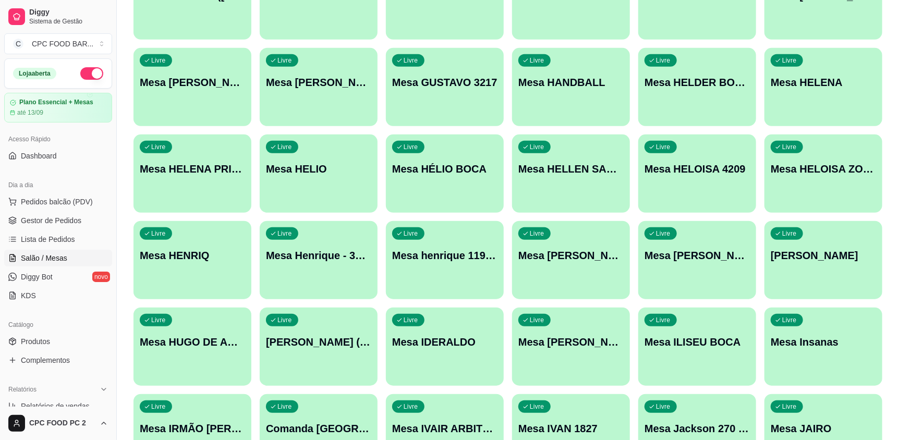
click at [424, 276] on div "Livre Mesa henrique 11999007871" at bounding box center [445, 254] width 118 height 66
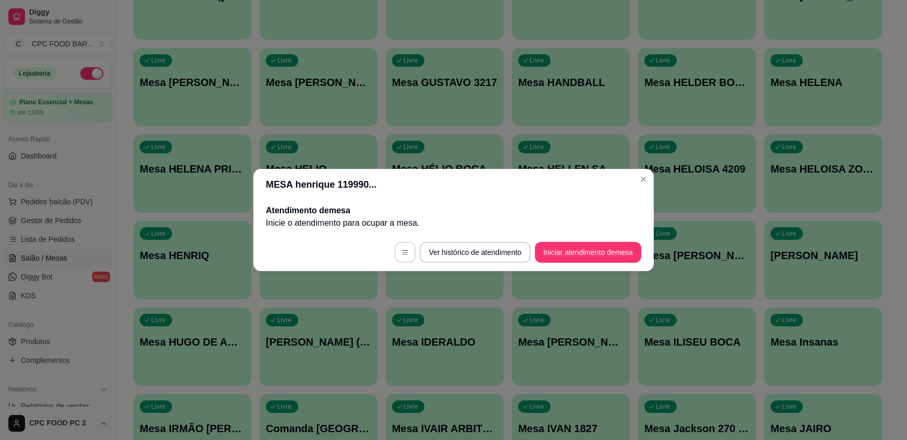
click at [401, 257] on button "button" at bounding box center [405, 252] width 21 height 21
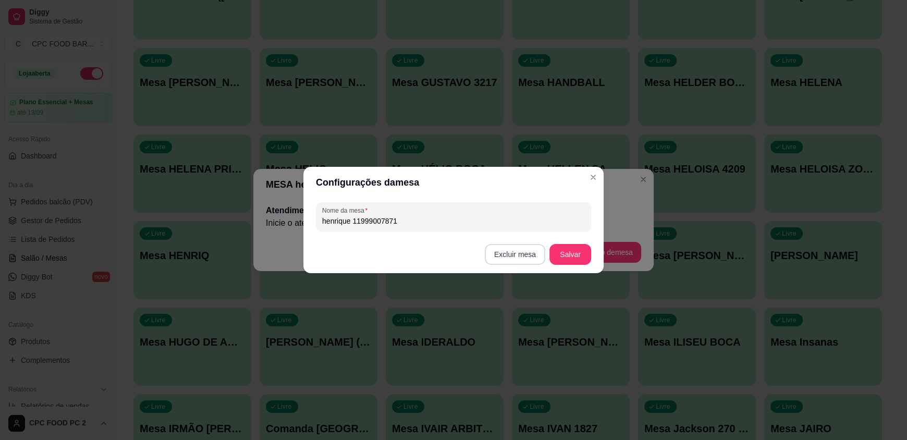
click at [501, 253] on button "Excluir mesa" at bounding box center [515, 254] width 60 height 21
click at [523, 324] on button "Confirmar" at bounding box center [517, 320] width 39 height 16
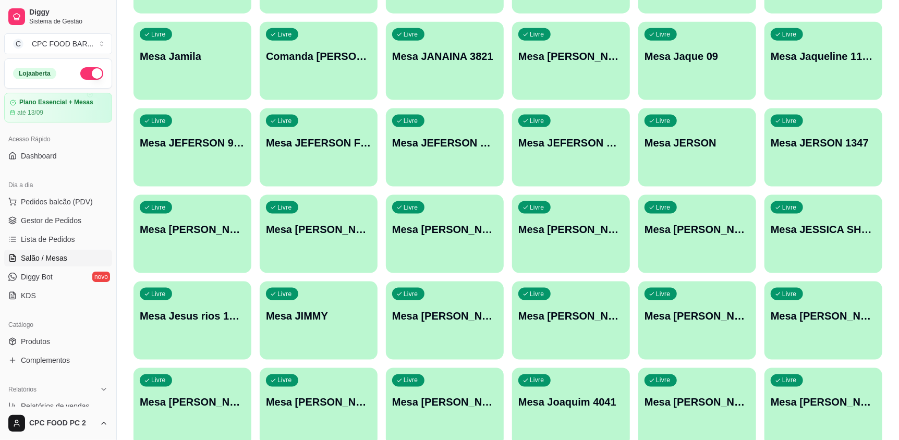
scroll to position [8079, 0]
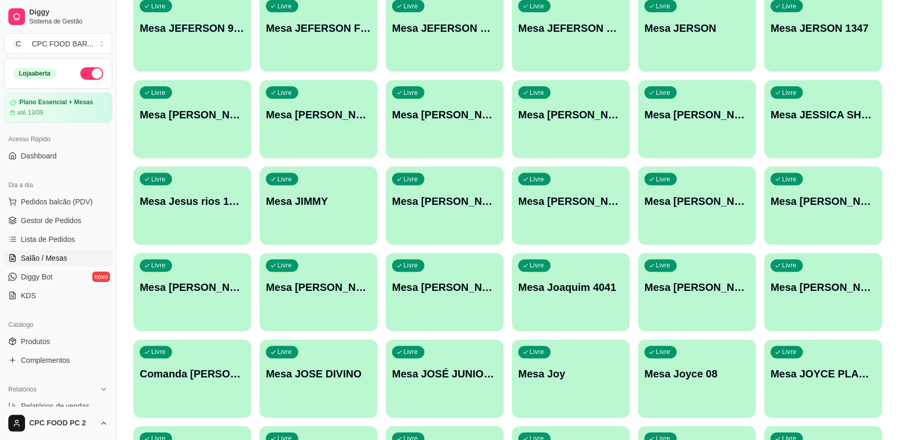
click at [182, 210] on div "Livre Mesa [DEMOGRAPHIC_DATA] rios 11961949445" at bounding box center [192, 200] width 118 height 66
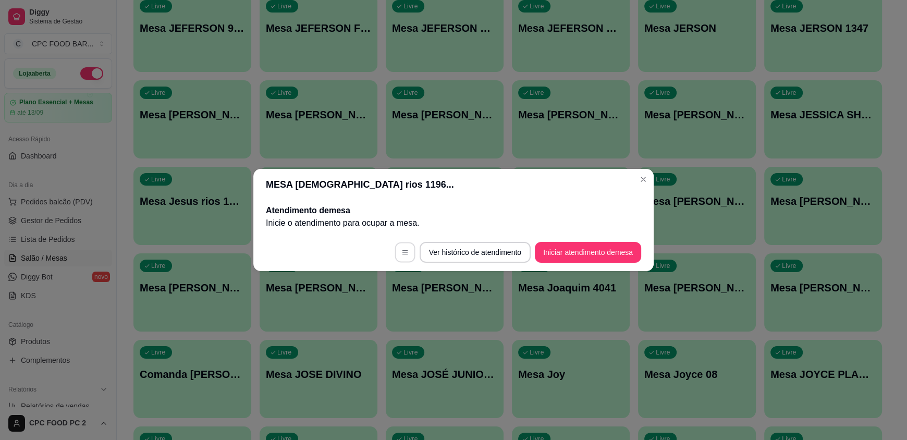
click at [406, 250] on button "button" at bounding box center [405, 252] width 20 height 20
click at [396, 259] on button "button" at bounding box center [405, 252] width 21 height 21
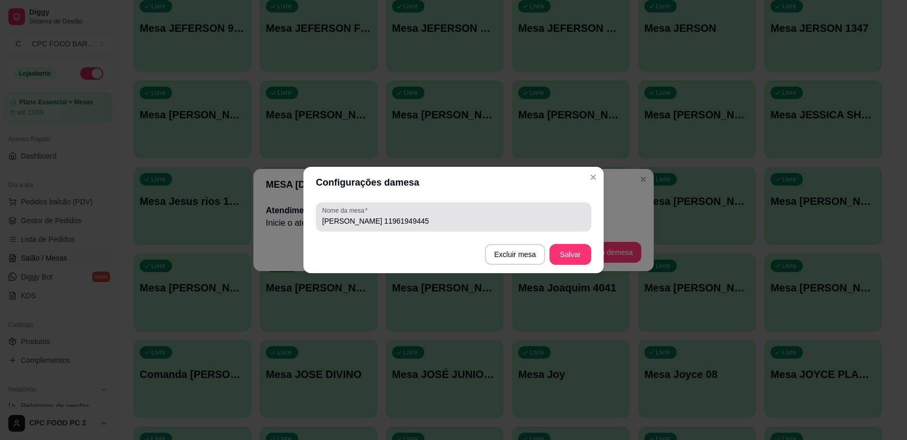
click at [404, 227] on div "[PERSON_NAME] 11961949445" at bounding box center [453, 216] width 263 height 21
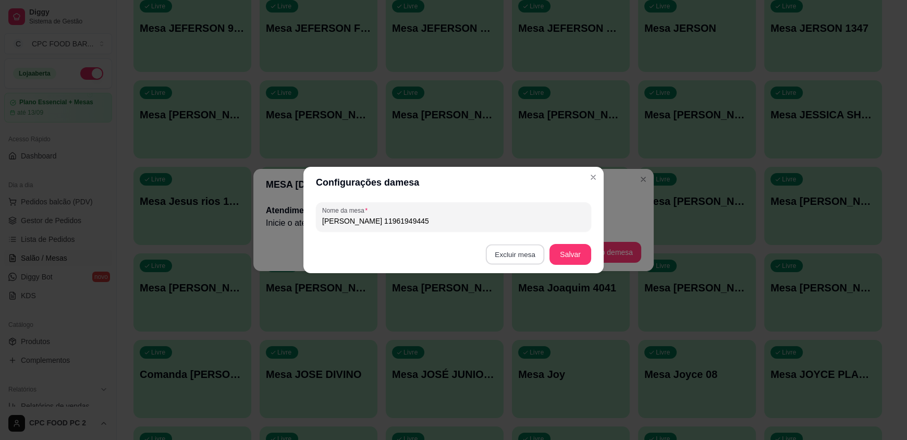
click at [533, 259] on button "Excluir mesa" at bounding box center [515, 254] width 59 height 20
click at [507, 325] on button "Confirmar" at bounding box center [517, 320] width 39 height 16
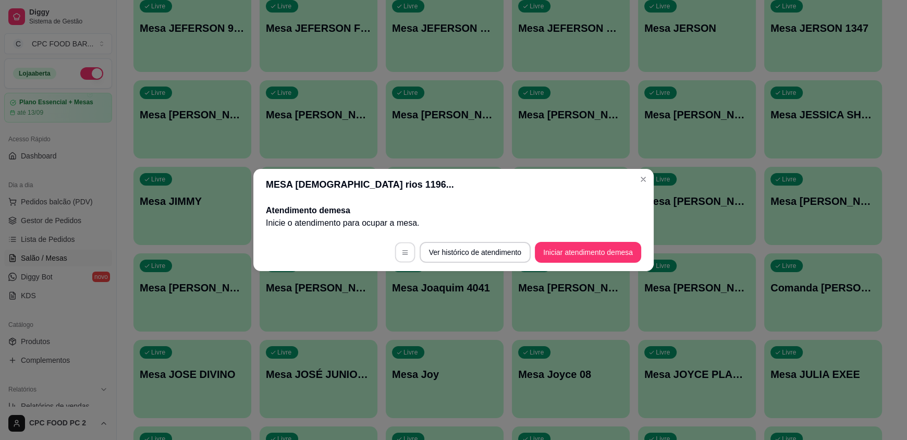
click at [401, 256] on button "button" at bounding box center [405, 252] width 20 height 20
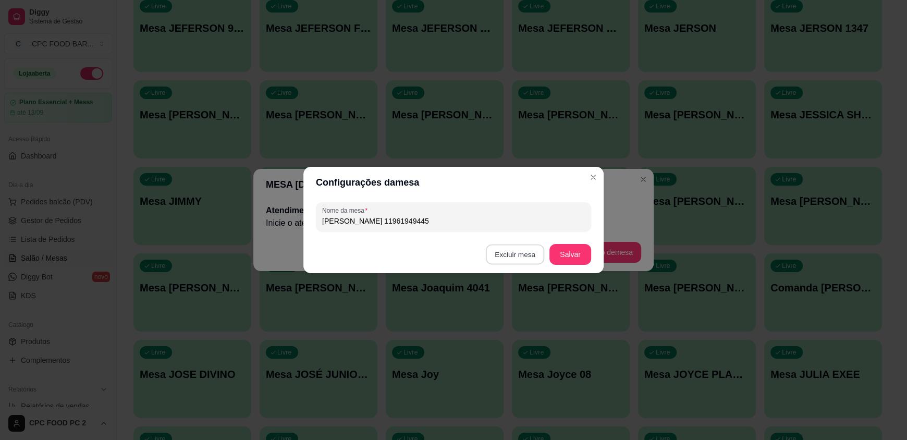
click at [501, 251] on button "Excluir mesa" at bounding box center [515, 254] width 59 height 20
click at [509, 320] on button "Confirmar" at bounding box center [517, 320] width 37 height 16
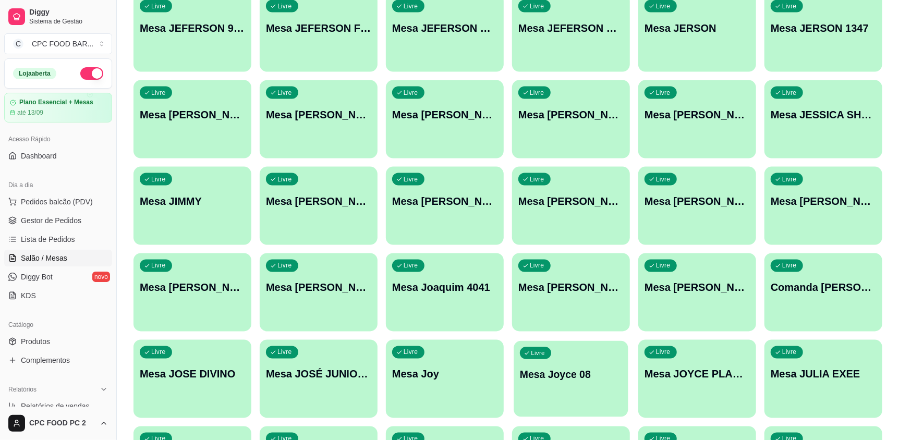
click at [549, 369] on p "Mesa Joyce 08" at bounding box center [571, 374] width 102 height 14
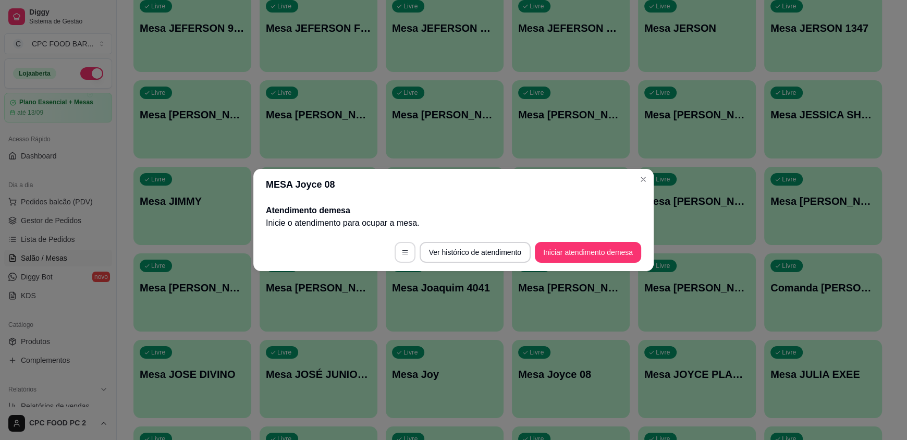
click at [410, 253] on button "button" at bounding box center [405, 252] width 21 height 21
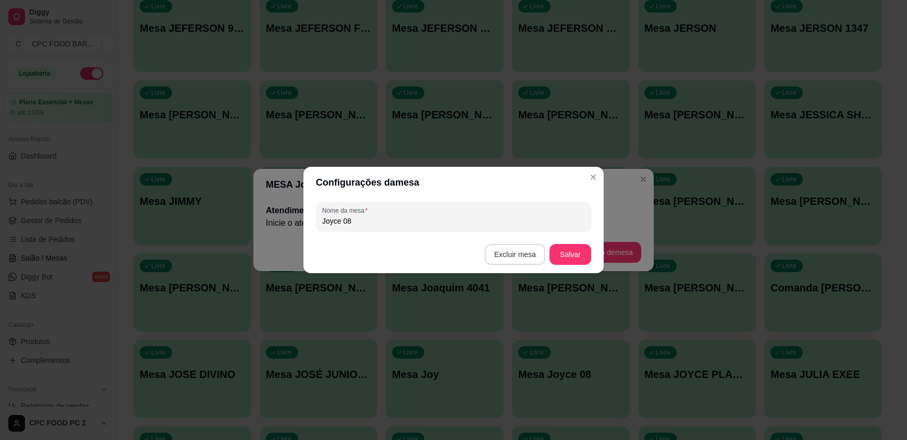
click at [510, 263] on button "Excluir mesa" at bounding box center [515, 254] width 60 height 21
click at [515, 323] on button "Confirmar" at bounding box center [517, 320] width 37 height 16
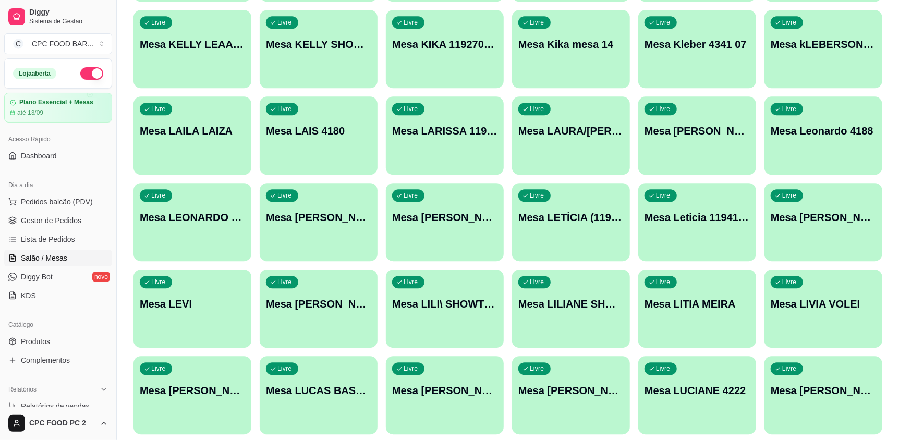
scroll to position [8757, 0]
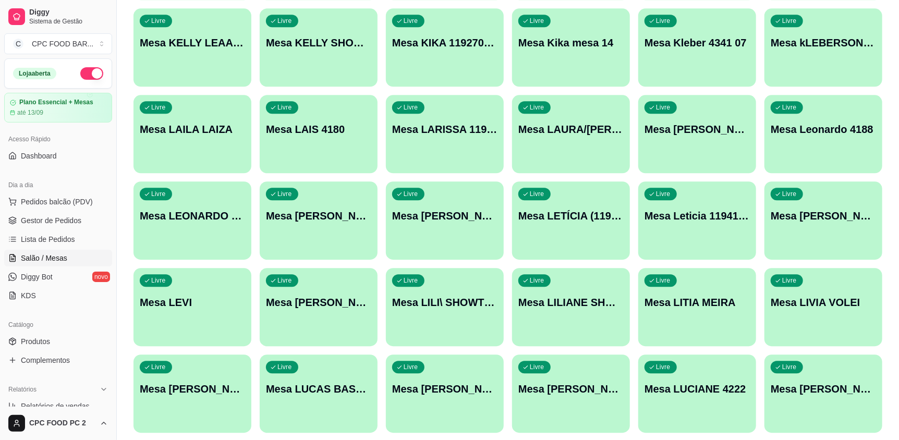
click at [572, 253] on div "button" at bounding box center [571, 253] width 118 height 13
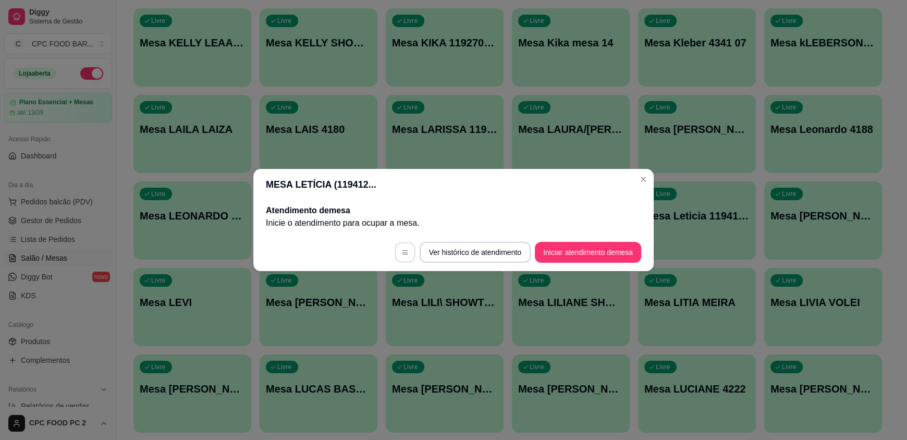
click at [400, 257] on button "button" at bounding box center [405, 252] width 20 height 20
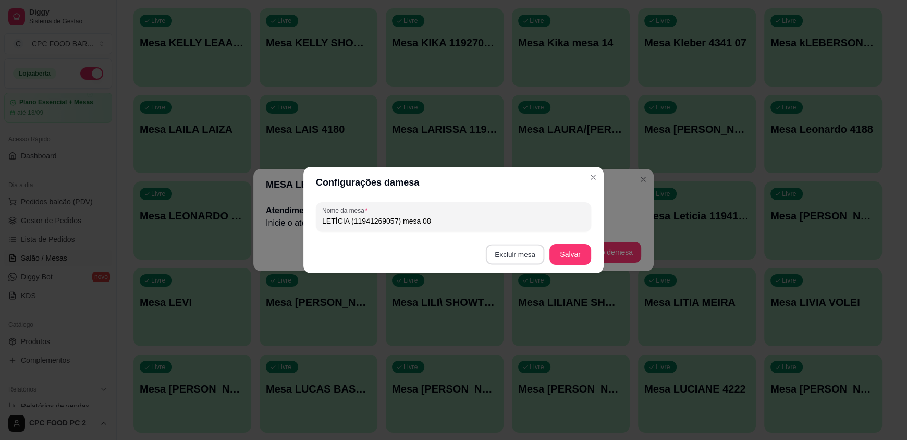
click at [520, 261] on button "Excluir mesa" at bounding box center [515, 254] width 59 height 20
click at [514, 322] on button "Confirmar" at bounding box center [517, 320] width 37 height 16
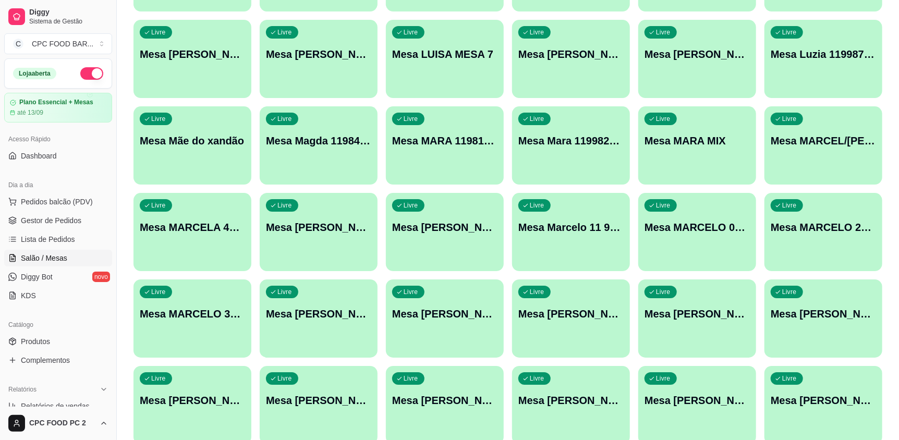
scroll to position [9278, 0]
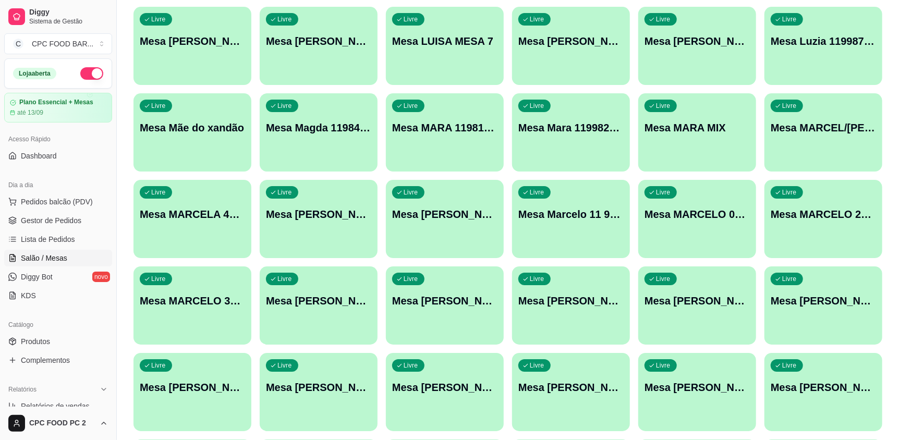
click at [334, 320] on div "Livre Mesa [PERSON_NAME] 11986555355" at bounding box center [319, 299] width 118 height 66
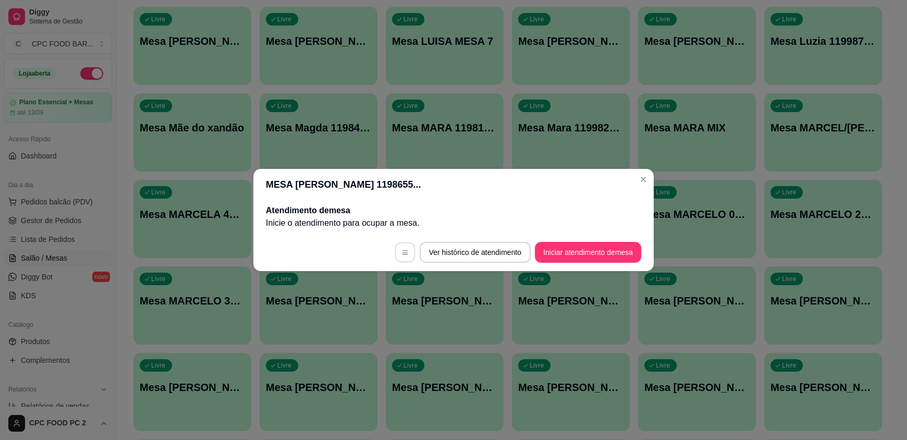
click at [400, 255] on button "button" at bounding box center [405, 252] width 20 height 20
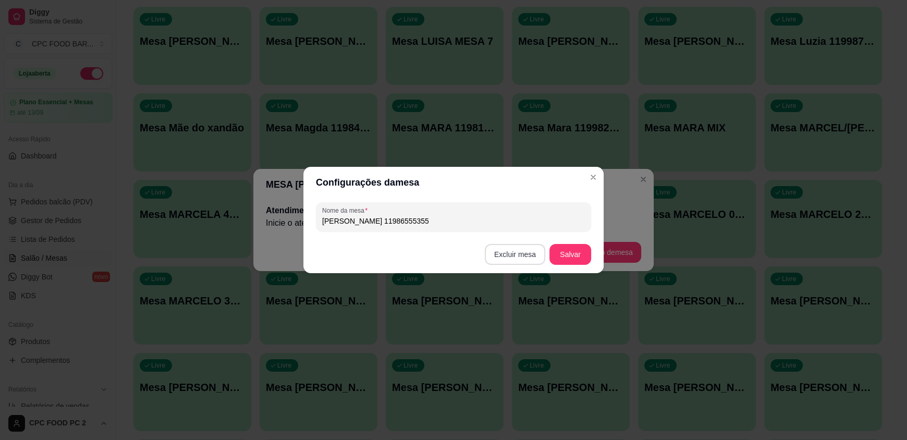
click at [525, 249] on button "Excluir mesa" at bounding box center [515, 254] width 60 height 21
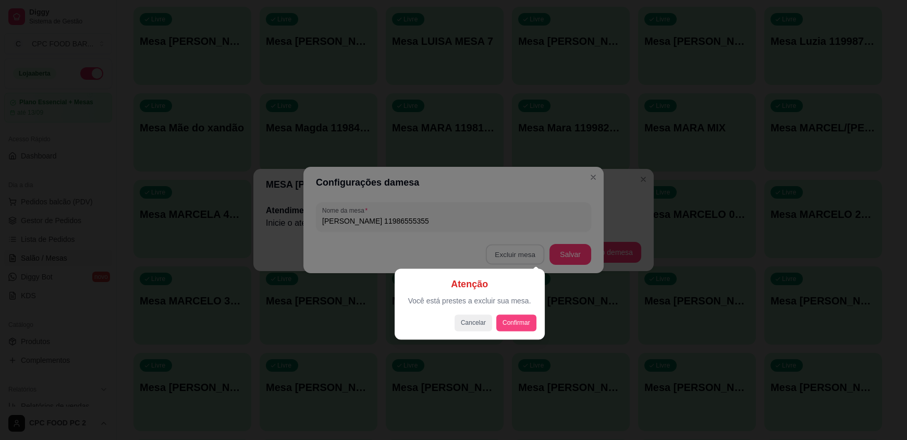
click at [510, 325] on button "Confirmar" at bounding box center [516, 322] width 40 height 17
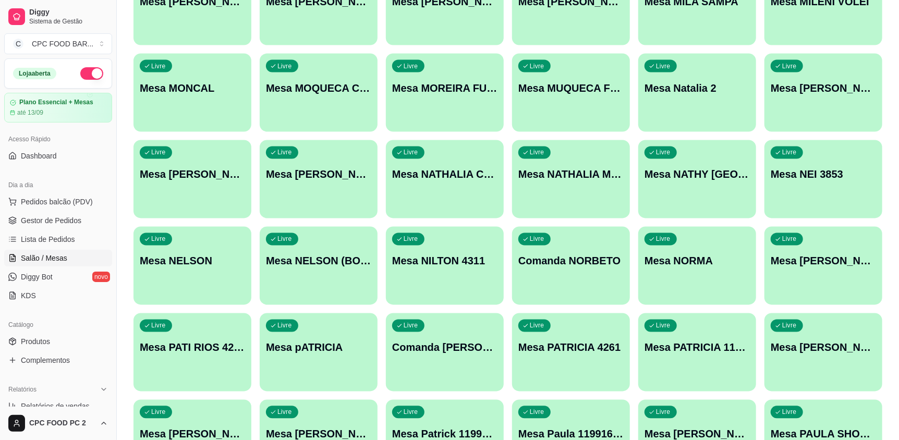
scroll to position [10634, 0]
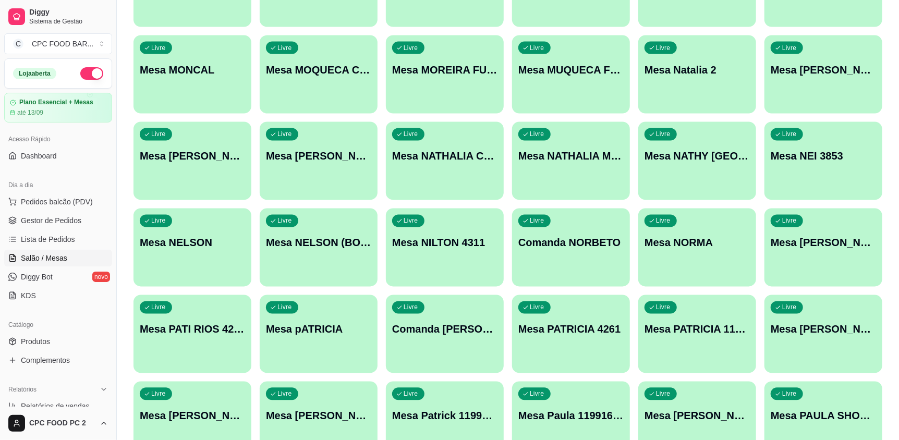
click at [438, 359] on div "Livre Comanda [PERSON_NAME] 11 965268037" at bounding box center [445, 328] width 118 height 66
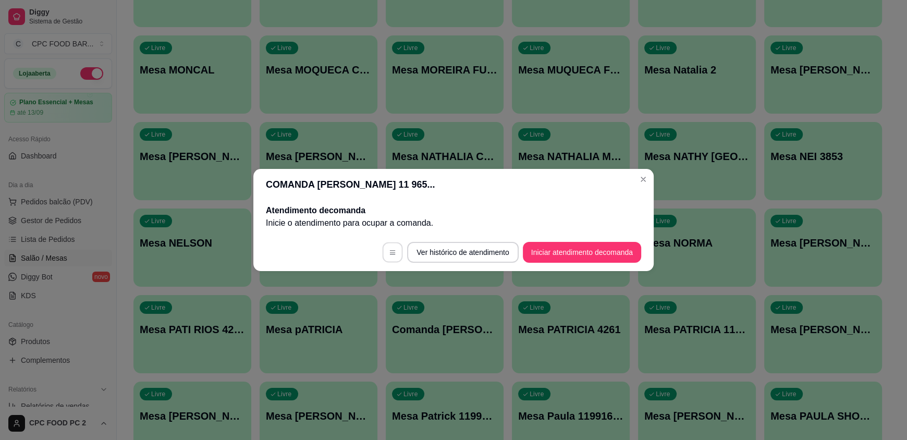
click at [387, 256] on button "button" at bounding box center [393, 252] width 20 height 20
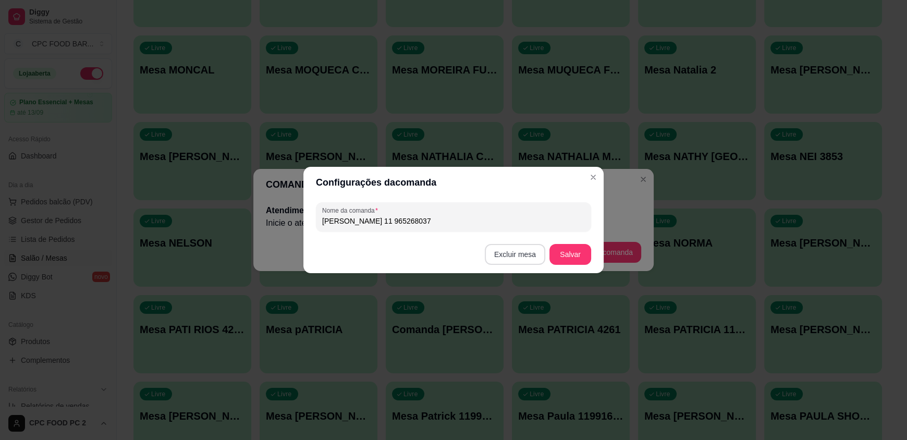
click at [504, 255] on button "Excluir mesa" at bounding box center [515, 254] width 60 height 21
click at [514, 322] on button "Confirmar" at bounding box center [517, 320] width 37 height 16
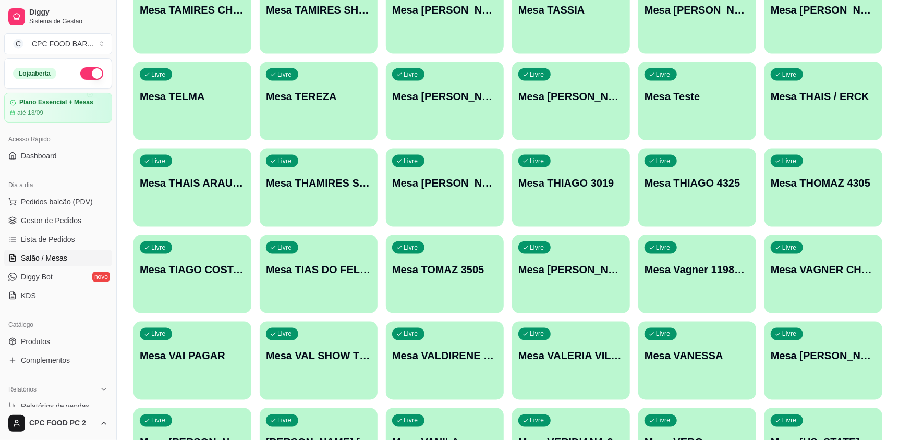
scroll to position [12822, 0]
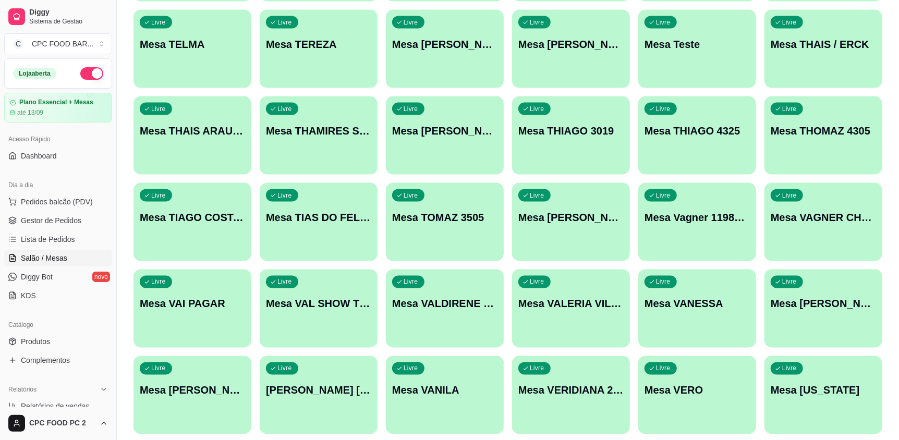
click at [690, 235] on div "Livre Mesa Vagner 11983580729" at bounding box center [697, 216] width 118 height 66
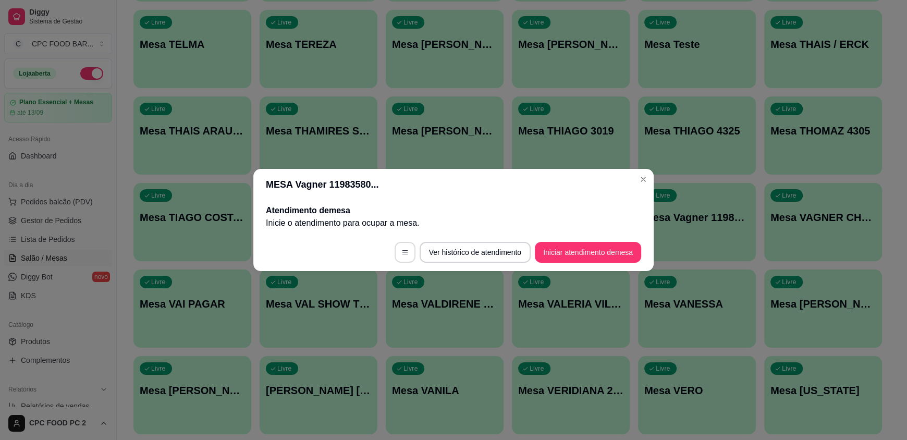
click at [398, 256] on button "button" at bounding box center [405, 252] width 21 height 21
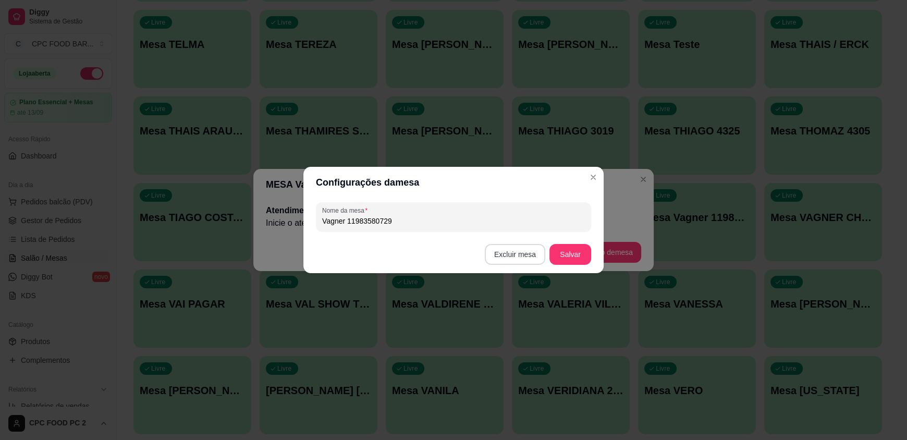
click at [530, 258] on button "Excluir mesa" at bounding box center [515, 254] width 60 height 21
click at [523, 321] on button "Confirmar" at bounding box center [517, 320] width 39 height 16
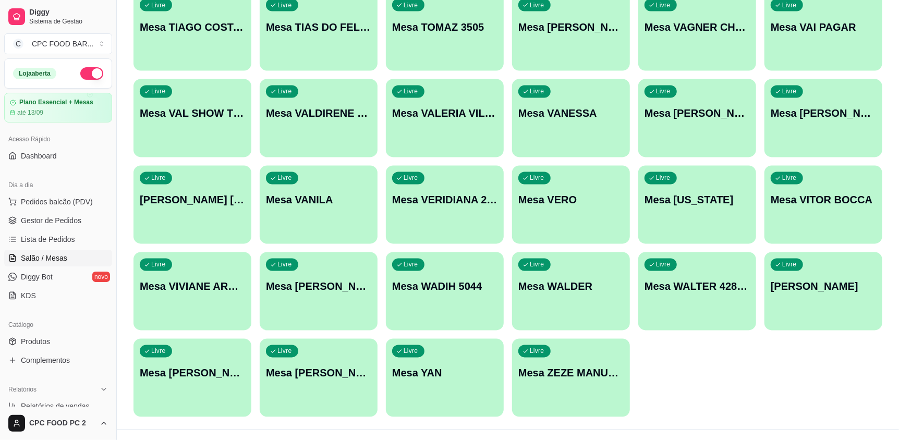
scroll to position [13030, 0]
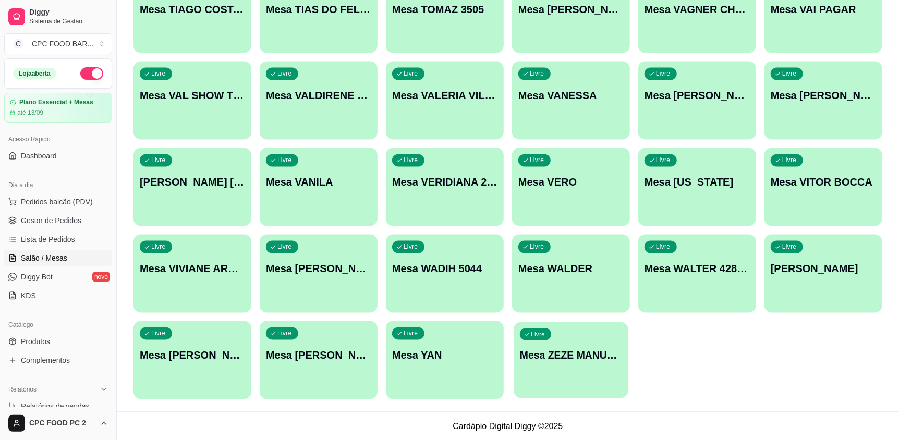
click at [591, 376] on div "Livre Mesa ZEZE MANUTENÇAO" at bounding box center [570, 354] width 114 height 64
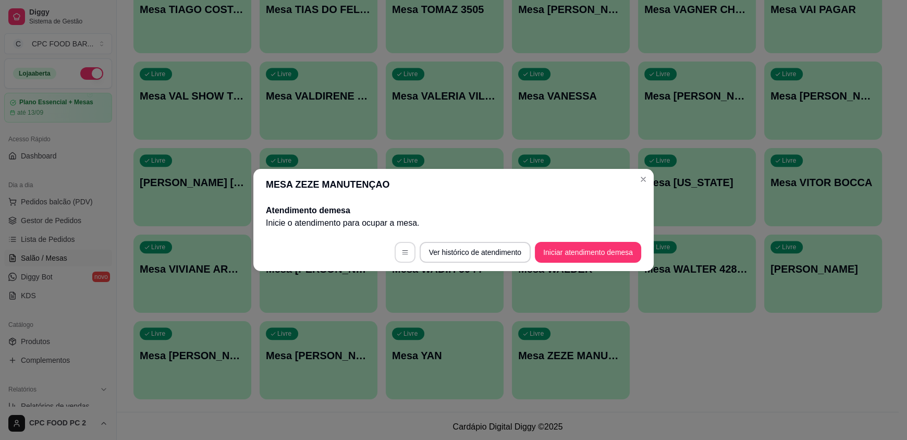
click at [402, 254] on icon "button" at bounding box center [405, 252] width 6 height 4
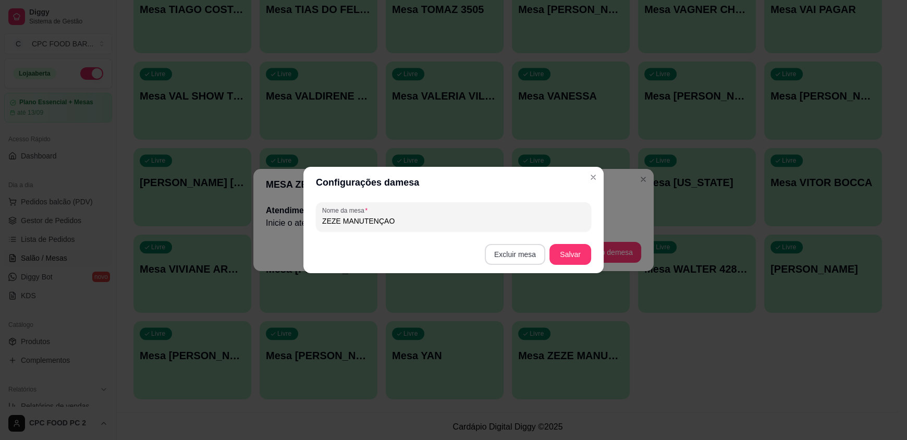
click at [537, 248] on button "Excluir mesa" at bounding box center [515, 254] width 60 height 21
click at [504, 325] on button "Confirmar" at bounding box center [517, 320] width 39 height 16
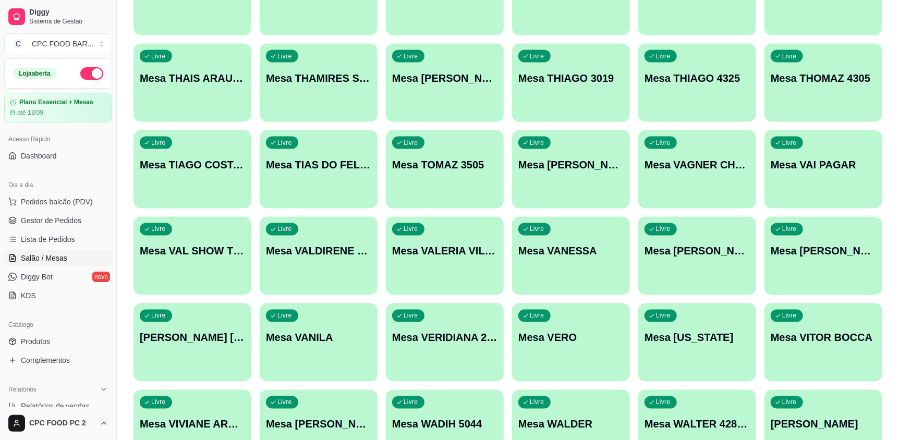
scroll to position [12874, 0]
click at [330, 350] on div "Livre Mesa VANILA" at bounding box center [318, 337] width 114 height 64
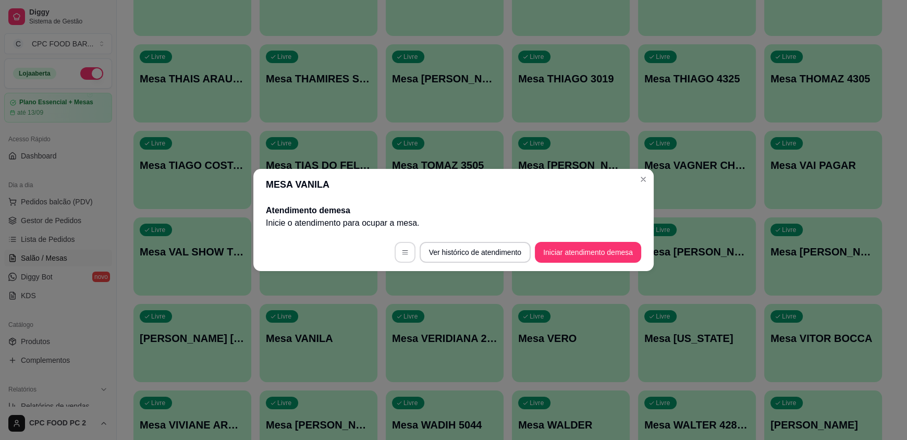
click at [407, 257] on button "button" at bounding box center [405, 252] width 21 height 21
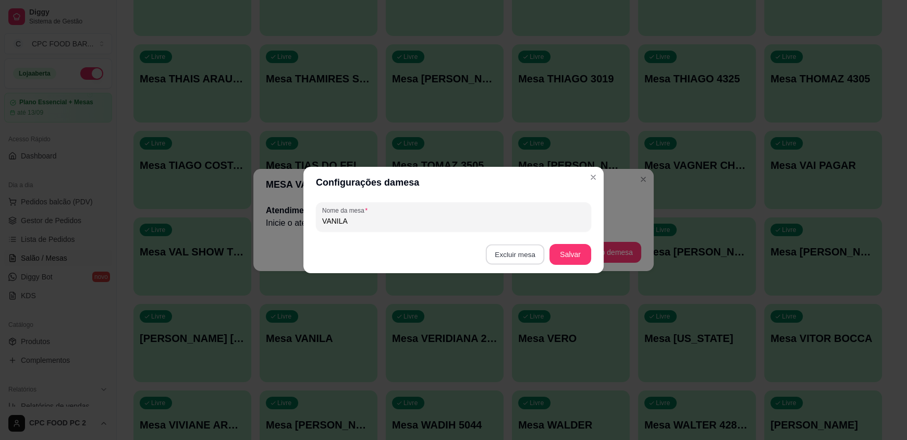
click at [493, 251] on button "Excluir mesa" at bounding box center [515, 254] width 59 height 20
click at [512, 325] on button "Confirmar" at bounding box center [517, 320] width 37 height 16
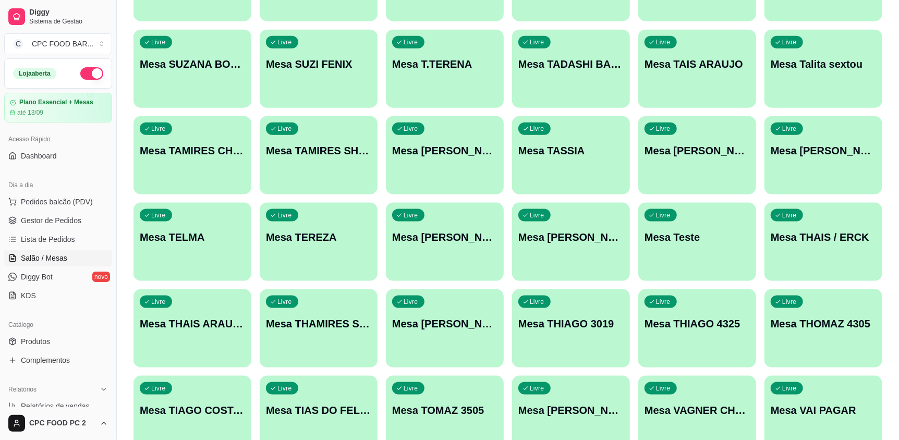
scroll to position [12614, 0]
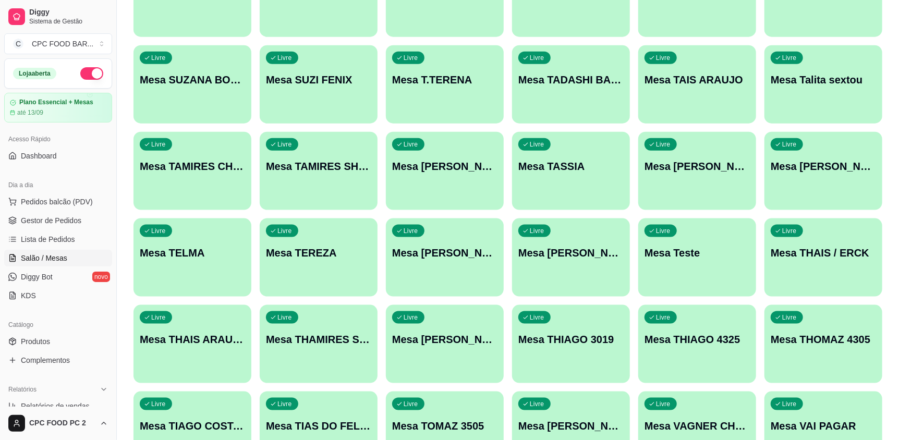
click at [702, 272] on div "Livre Mesa Teste" at bounding box center [697, 251] width 118 height 66
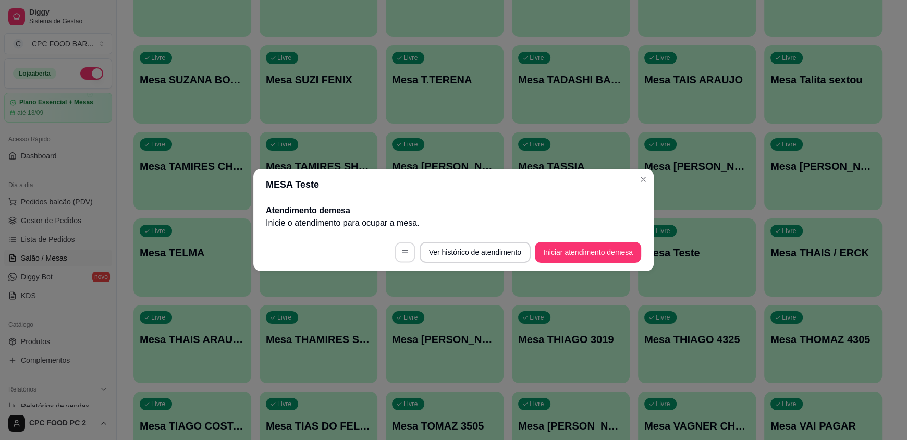
click at [401, 253] on icon "button" at bounding box center [404, 252] width 7 height 7
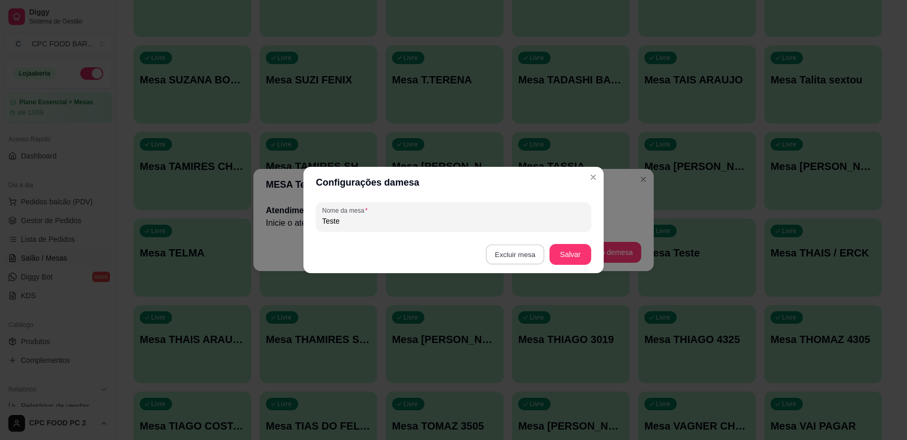
click at [505, 258] on button "Excluir mesa" at bounding box center [515, 254] width 59 height 20
click at [507, 320] on button "Confirmar" at bounding box center [517, 320] width 37 height 16
